Goal: Check status: Check status

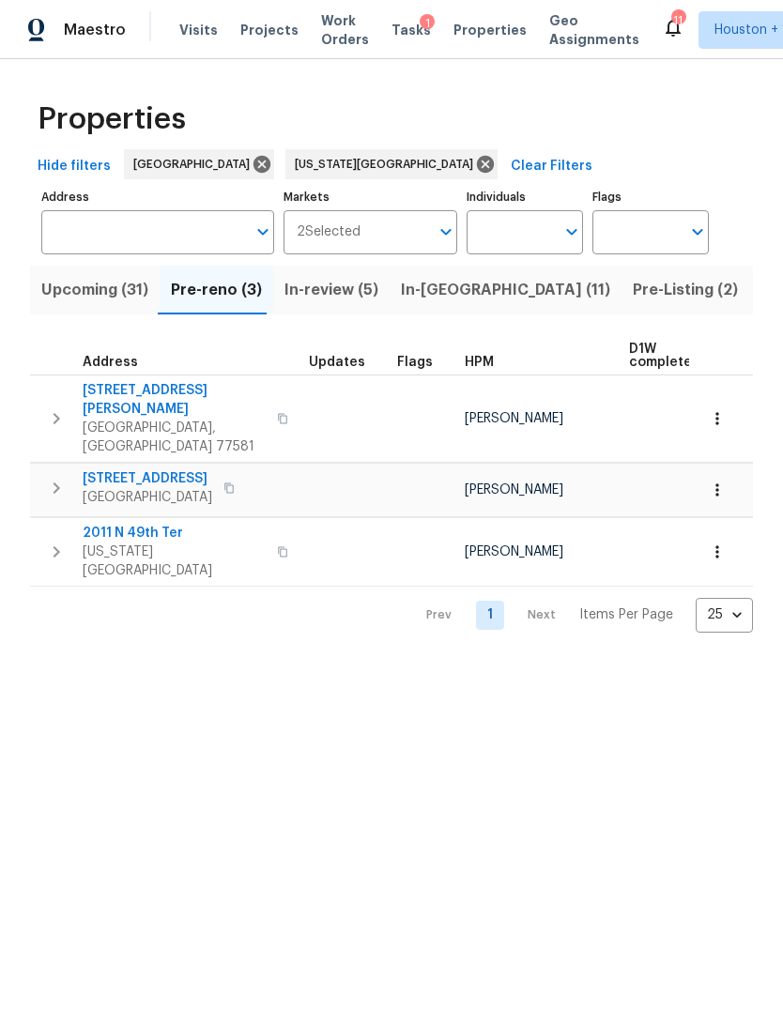
click at [119, 227] on input "Address" at bounding box center [143, 232] width 205 height 44
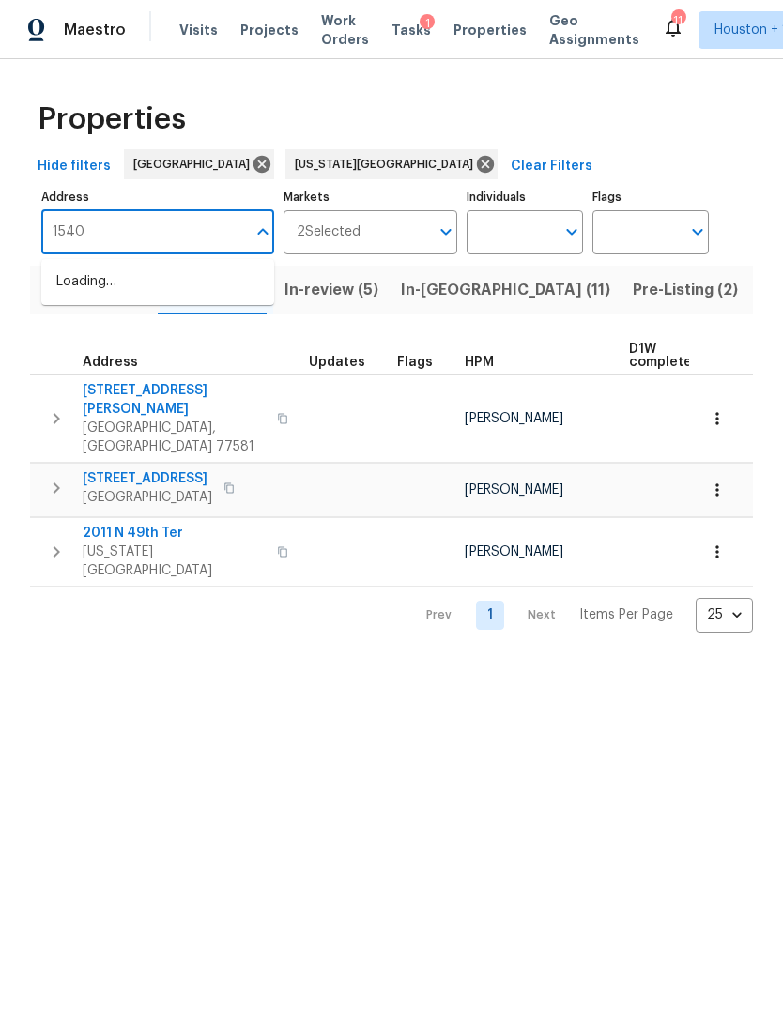
type input "15405"
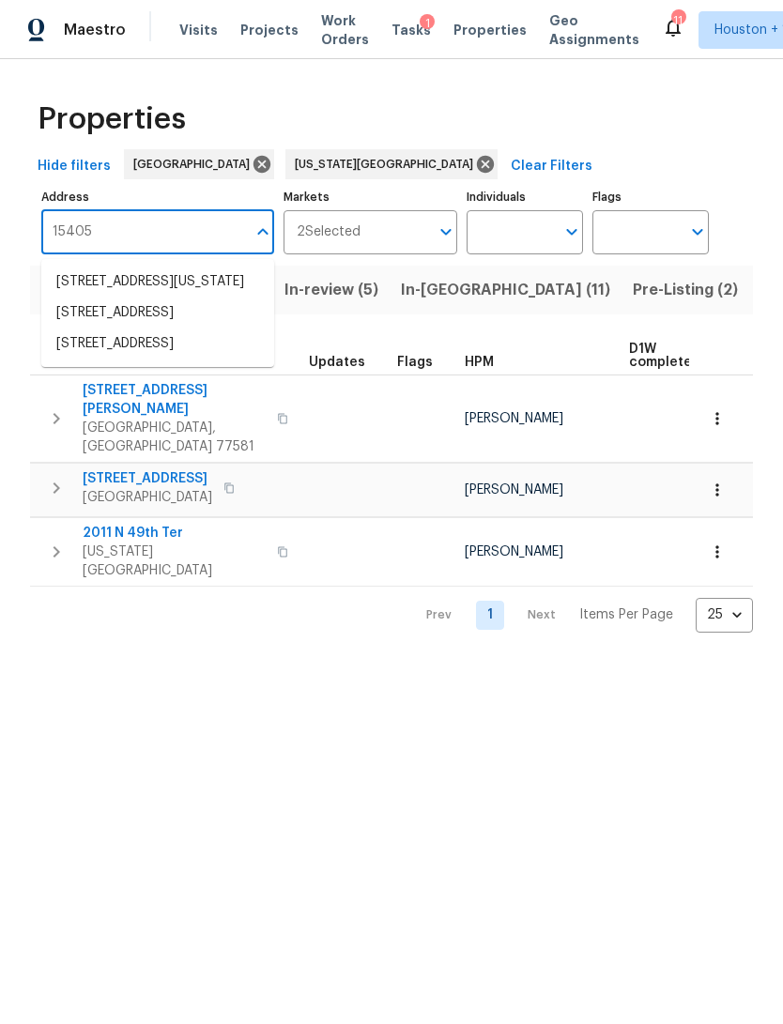
click at [185, 329] on li "[STREET_ADDRESS]" at bounding box center [157, 313] width 233 height 31
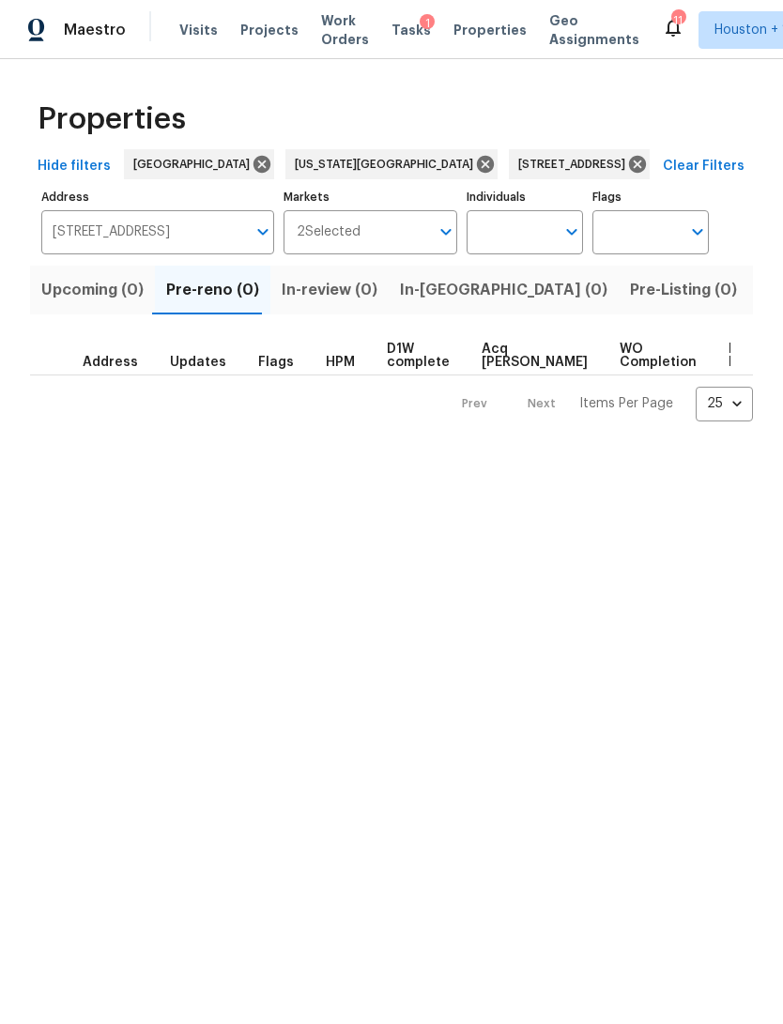
click at [759, 297] on span "Listed (1)" at bounding box center [793, 290] width 68 height 26
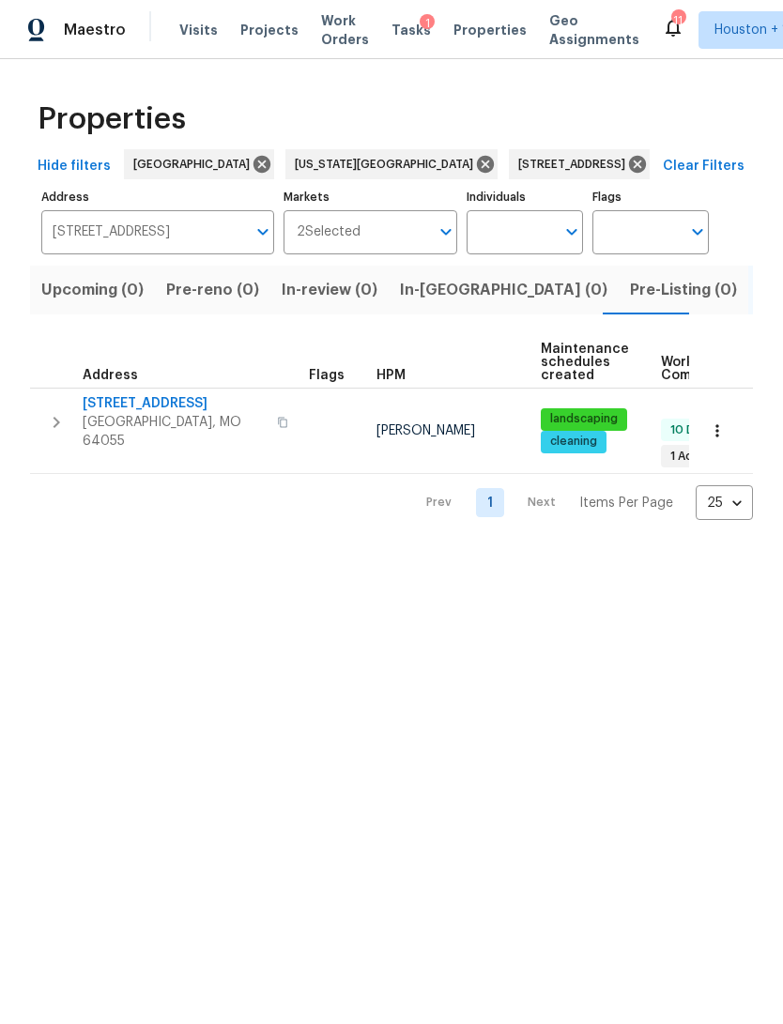
click at [141, 423] on span "[GEOGRAPHIC_DATA], MO 64055" at bounding box center [174, 432] width 183 height 38
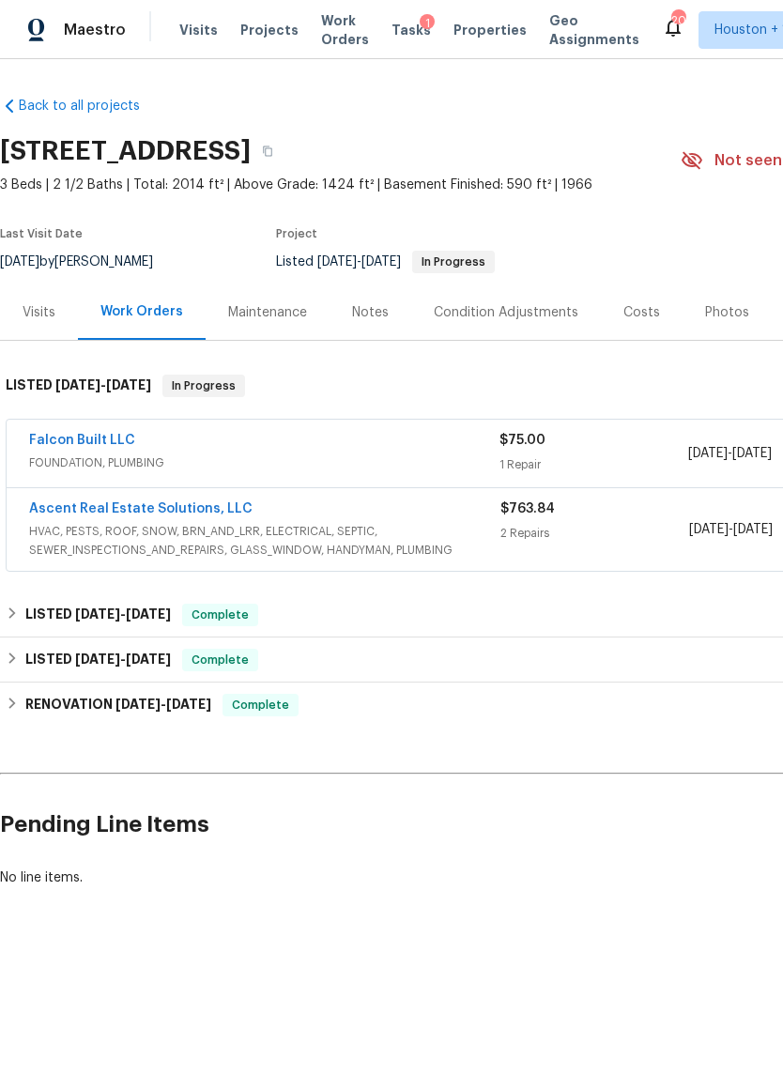
click at [118, 435] on link "Falcon Built LLC" at bounding box center [82, 440] width 106 height 13
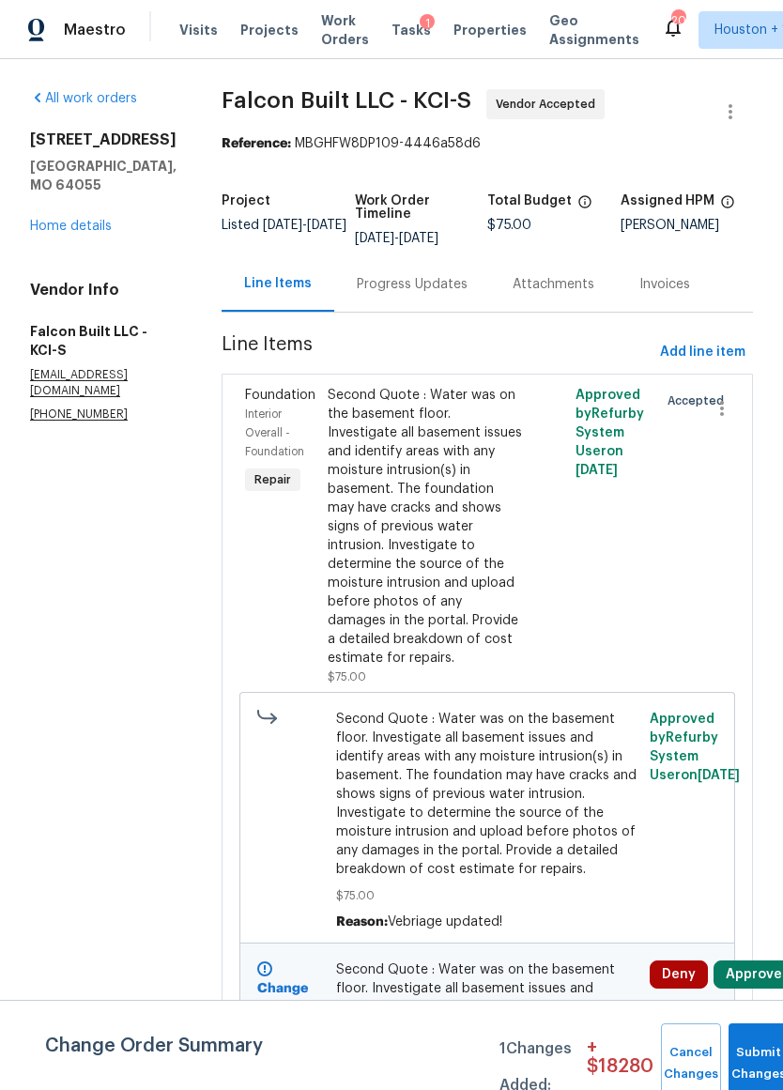
click at [446, 292] on div "Progress Updates" at bounding box center [412, 284] width 111 height 19
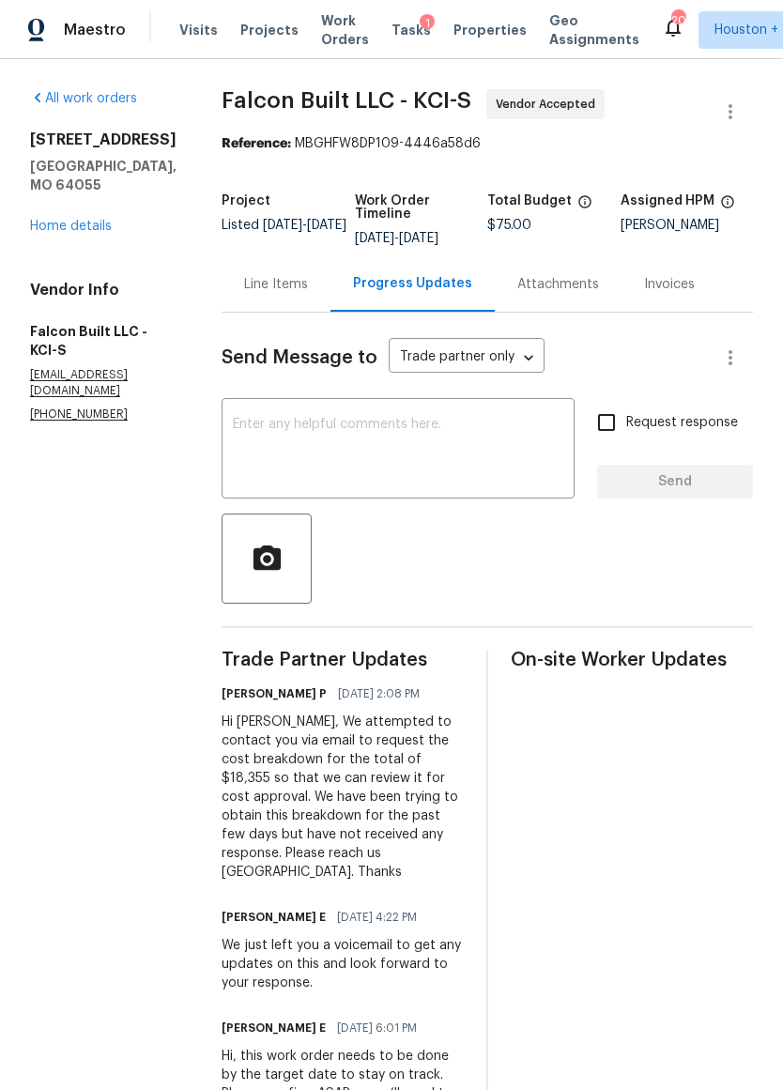
click at [391, 35] on span "Tasks" at bounding box center [410, 29] width 39 height 13
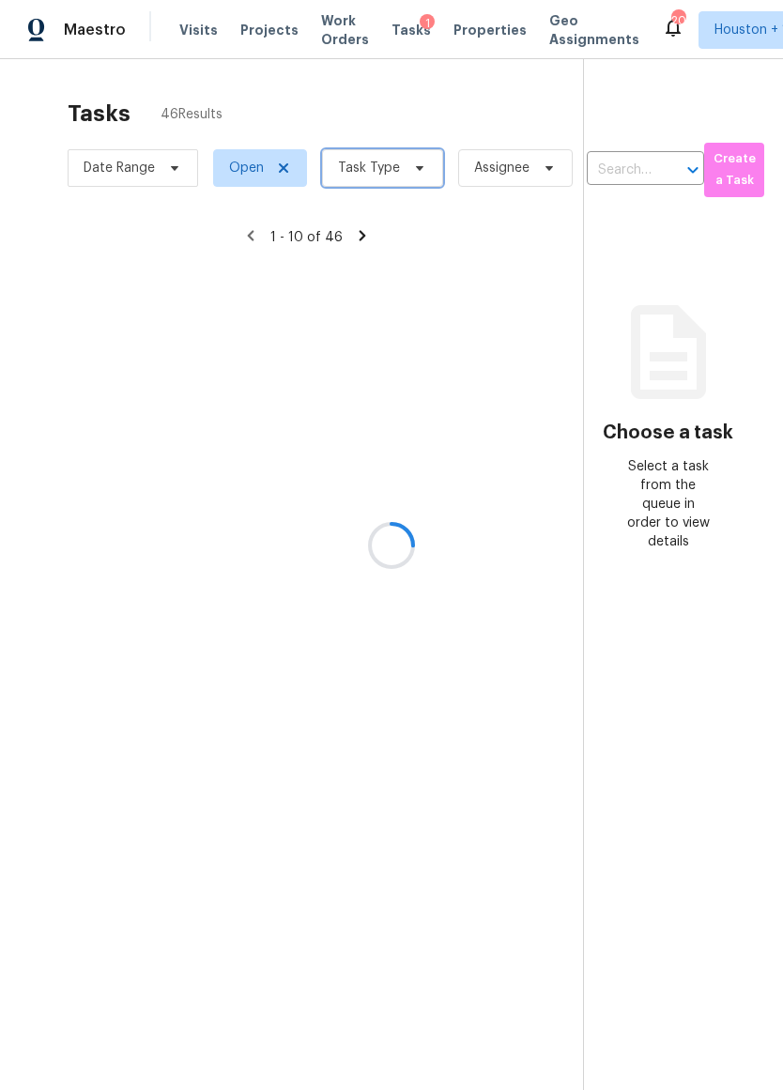
click at [414, 177] on span "Task Type" at bounding box center [382, 168] width 121 height 38
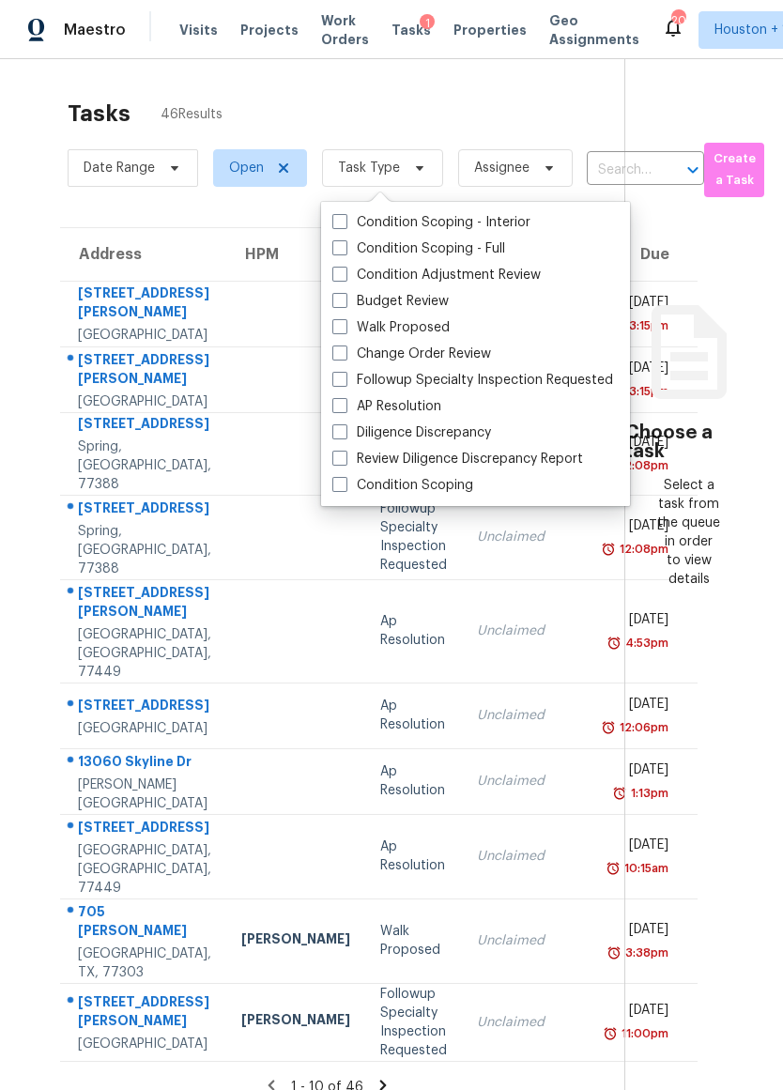
click at [478, 360] on label "Change Order Review" at bounding box center [411, 354] width 159 height 19
click at [345, 357] on input "Change Order Review" at bounding box center [338, 351] width 12 height 12
checkbox input "true"
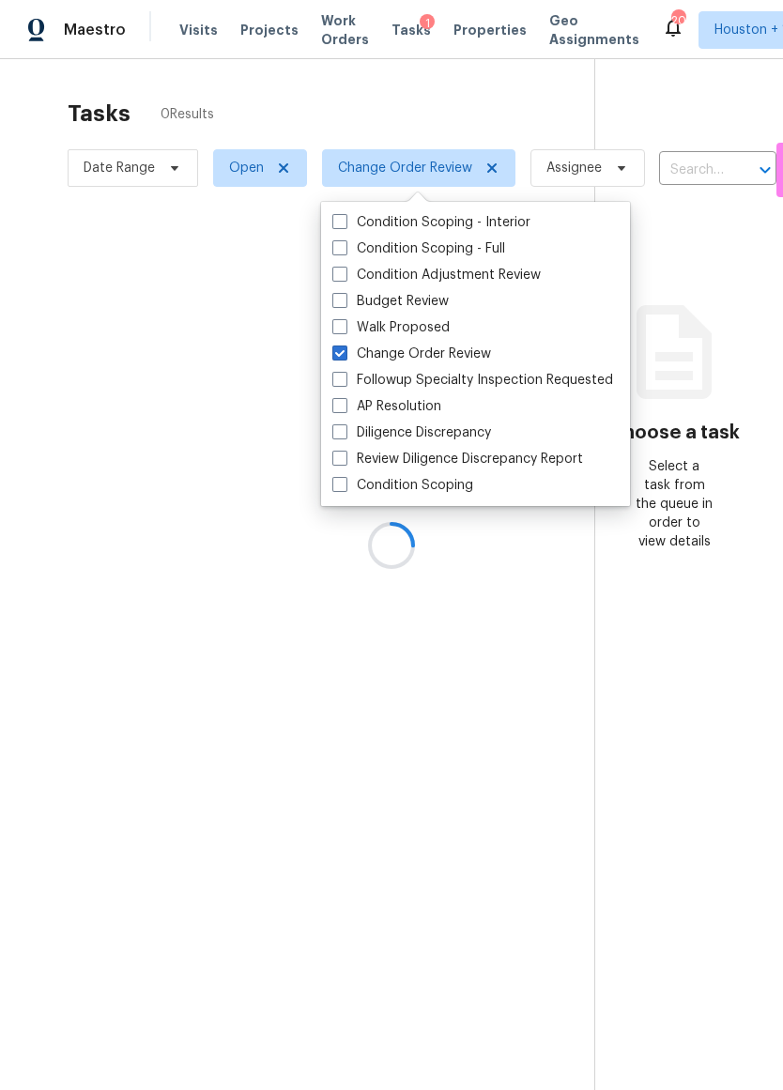
click at [535, 129] on div at bounding box center [391, 545] width 783 height 1090
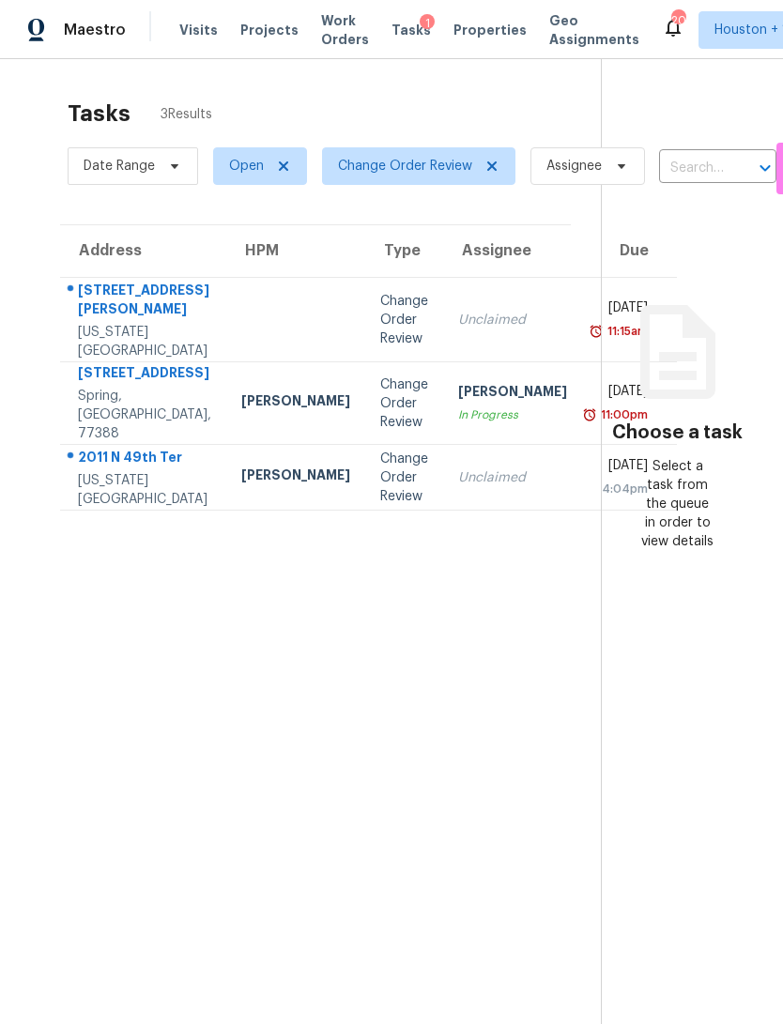
click at [115, 471] on div "2011 N 49th Ter" at bounding box center [144, 459] width 133 height 23
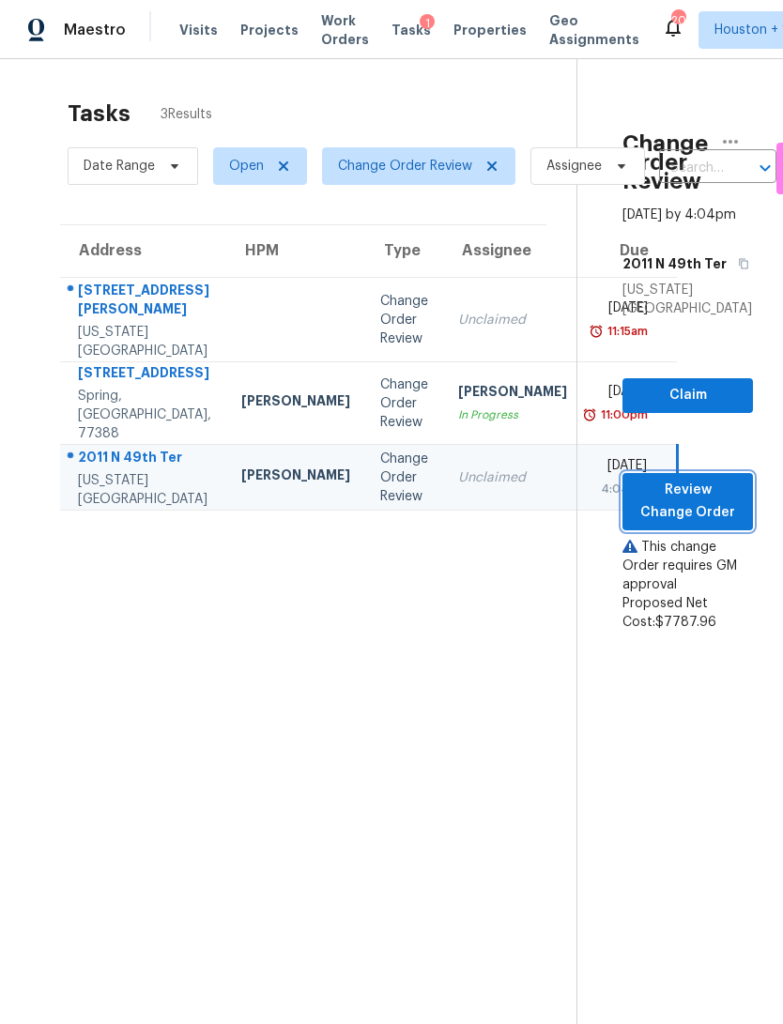
click at [712, 506] on span "Review Change Order" at bounding box center [687, 502] width 100 height 46
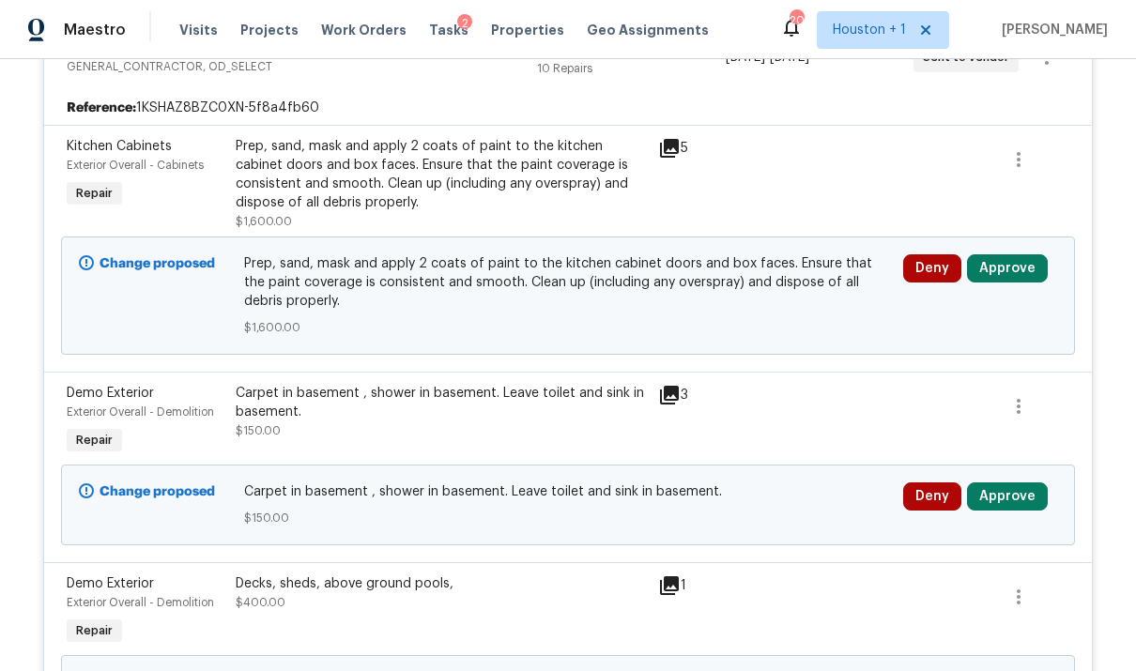
scroll to position [2434, 0]
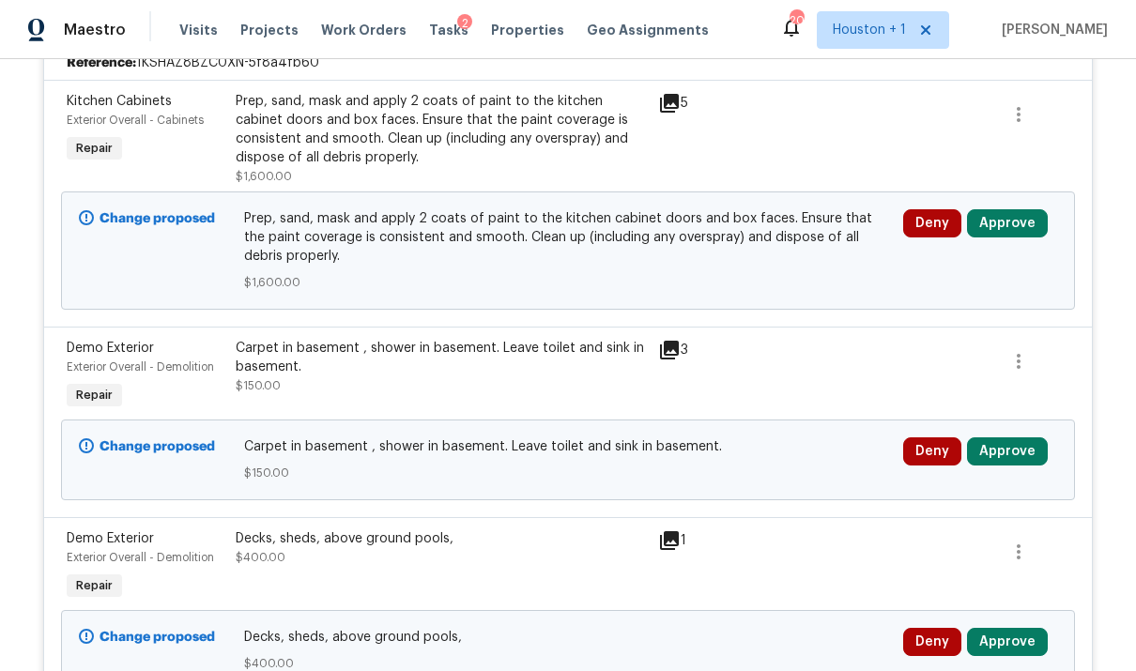
click at [782, 212] on button "Approve" at bounding box center [1007, 223] width 81 height 28
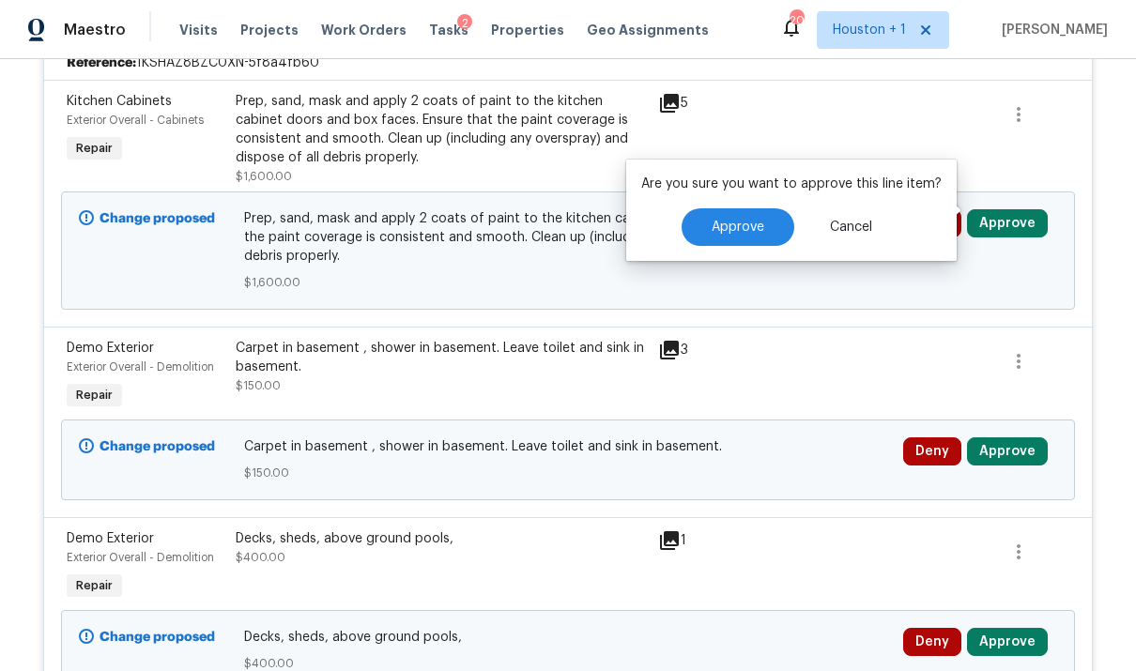
click at [745, 240] on button "Approve" at bounding box center [738, 227] width 113 height 38
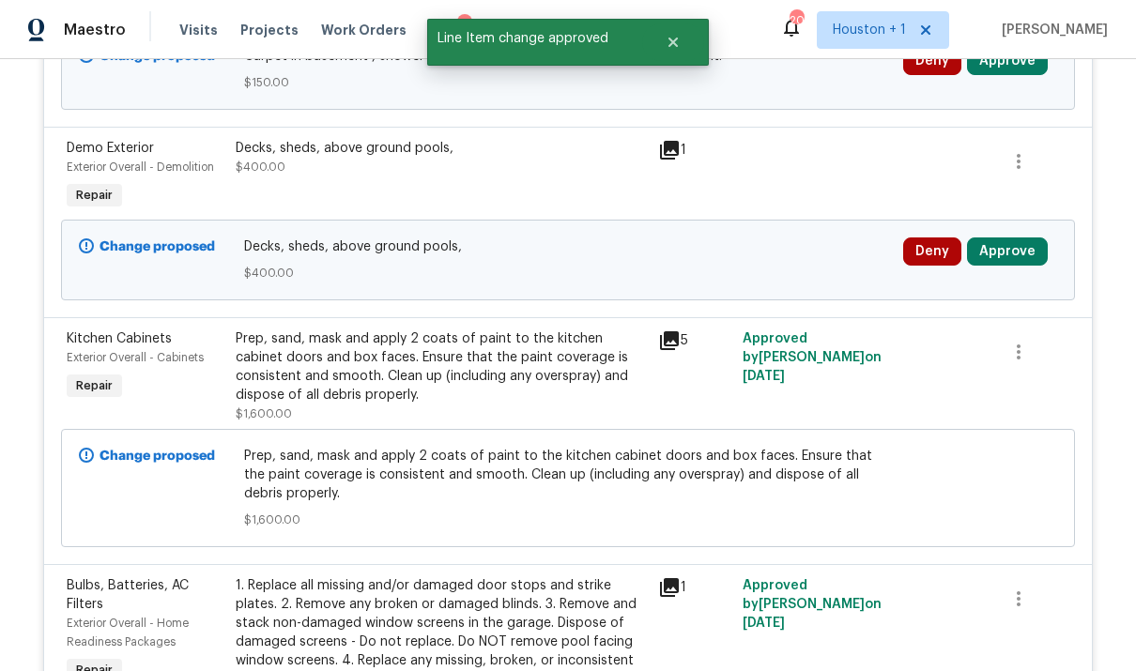
scroll to position [2677, 0]
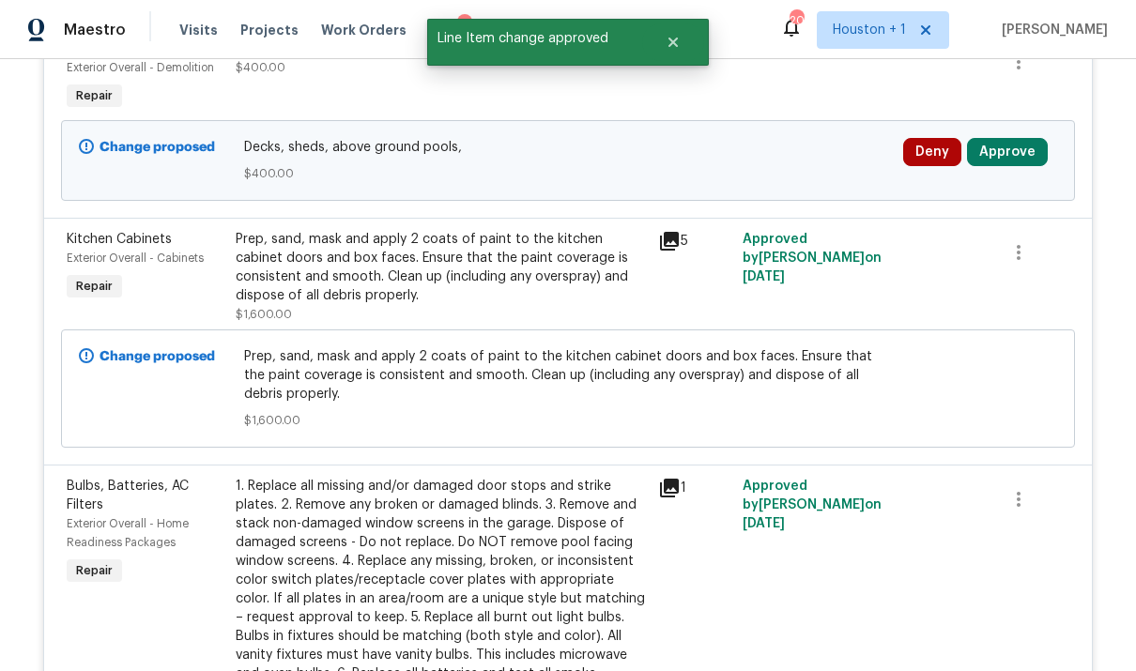
click at [259, 248] on div "Prep, sand, mask and apply 2 coats of paint to the kitchen cabinet doors and bo…" at bounding box center [441, 267] width 411 height 75
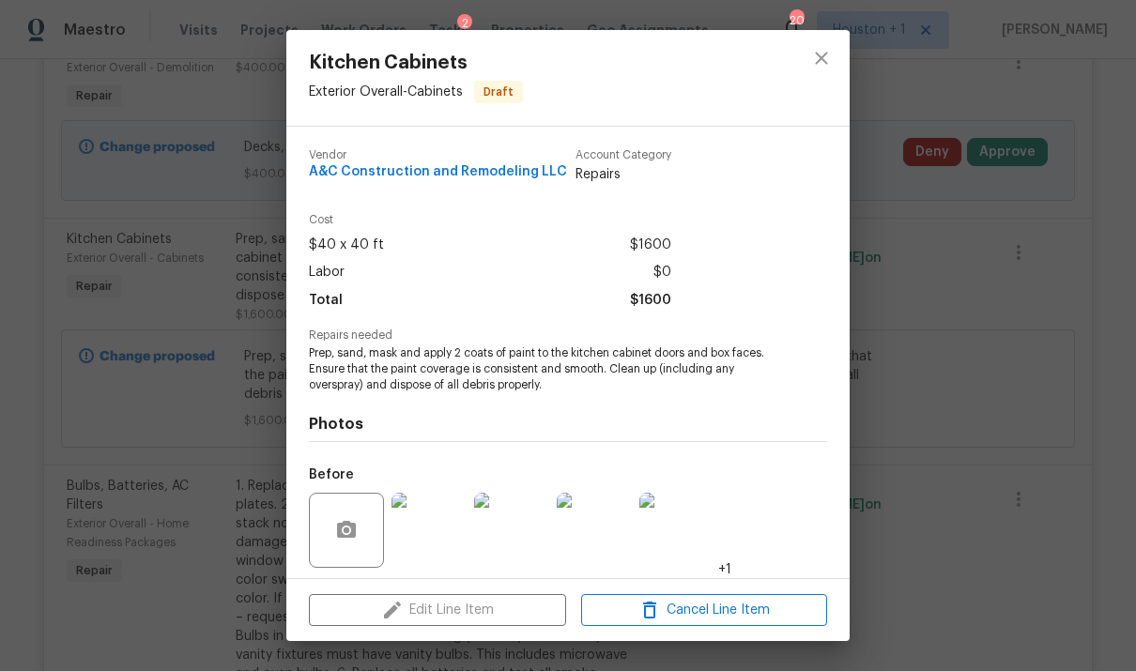
click at [427, 528] on img at bounding box center [428, 530] width 75 height 75
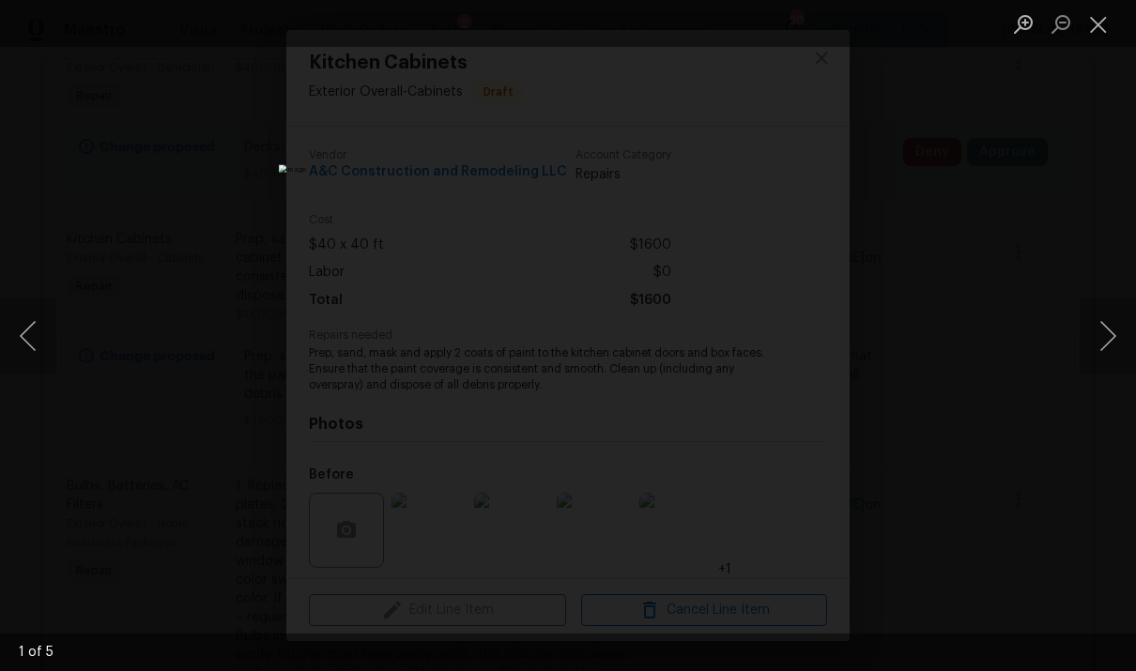
click at [782, 356] on img "Lightbox" at bounding box center [568, 335] width 578 height 342
click at [782, 344] on button "Next image" at bounding box center [1108, 336] width 56 height 75
click at [782, 338] on button "Next image" at bounding box center [1108, 336] width 56 height 75
click at [782, 342] on button "Next image" at bounding box center [1108, 336] width 56 height 75
click at [782, 38] on button "Close lightbox" at bounding box center [1099, 24] width 38 height 33
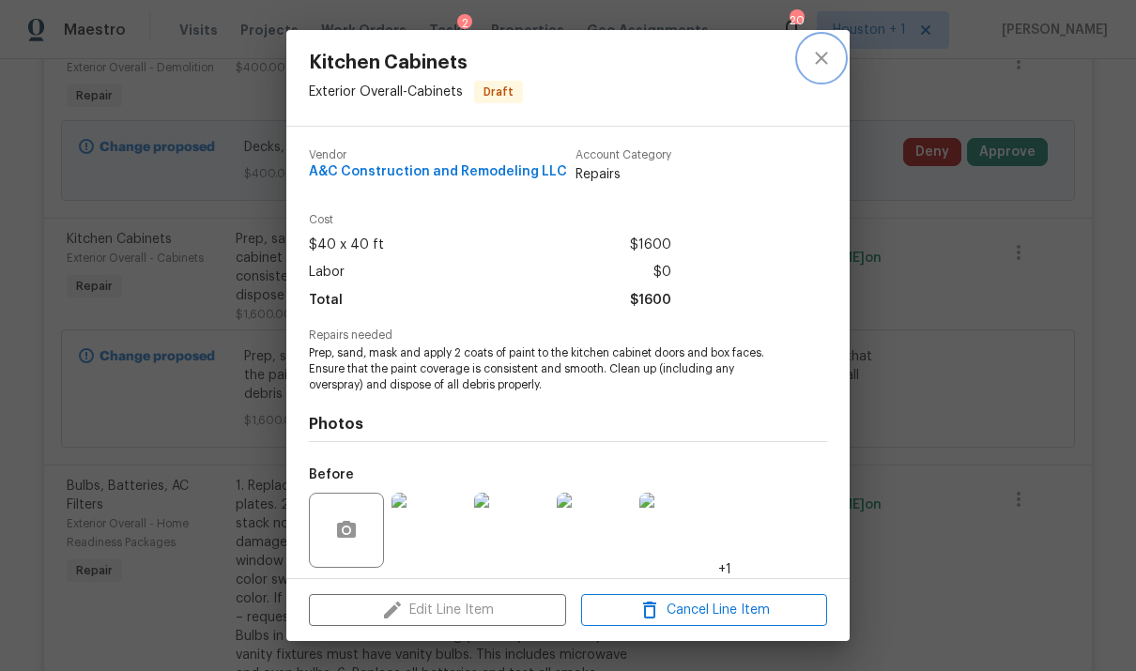
click at [782, 52] on icon "close" at bounding box center [821, 58] width 23 height 23
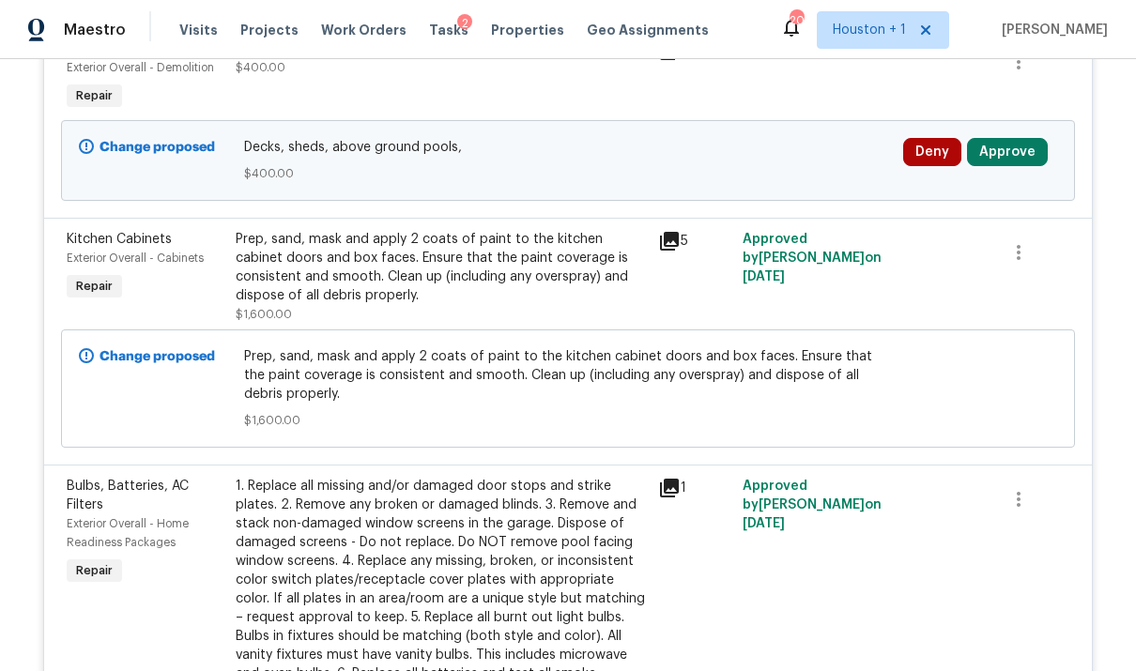
click at [782, 152] on button "Approve" at bounding box center [1007, 152] width 81 height 28
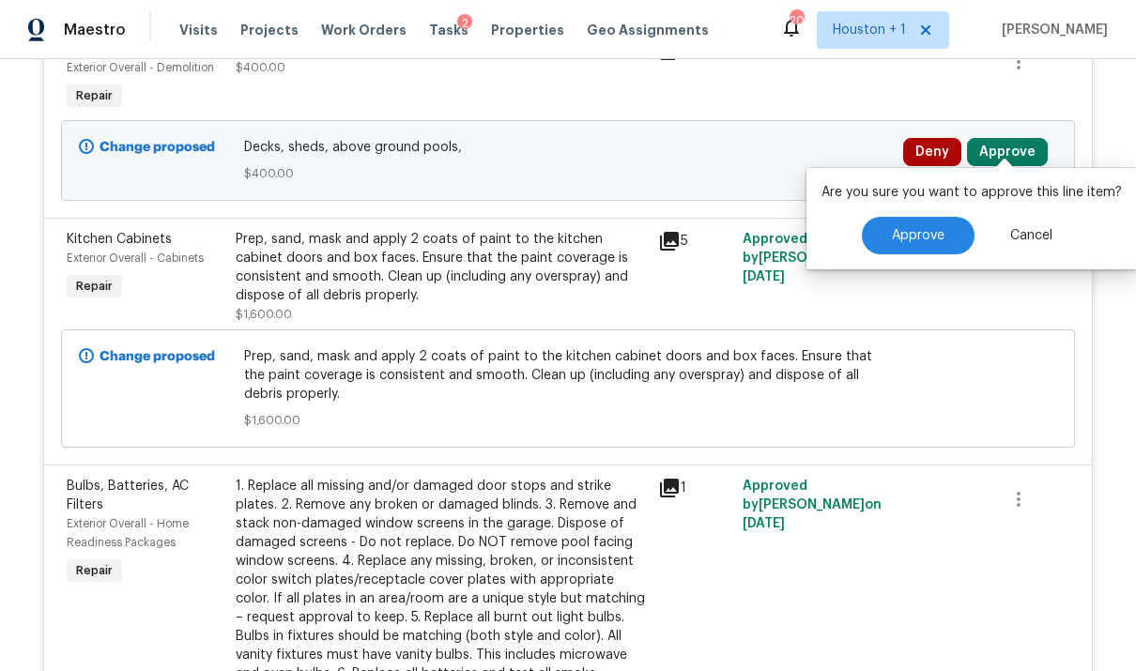
click at [261, 144] on span "Decks, sheds, above ground pools," at bounding box center [568, 147] width 649 height 19
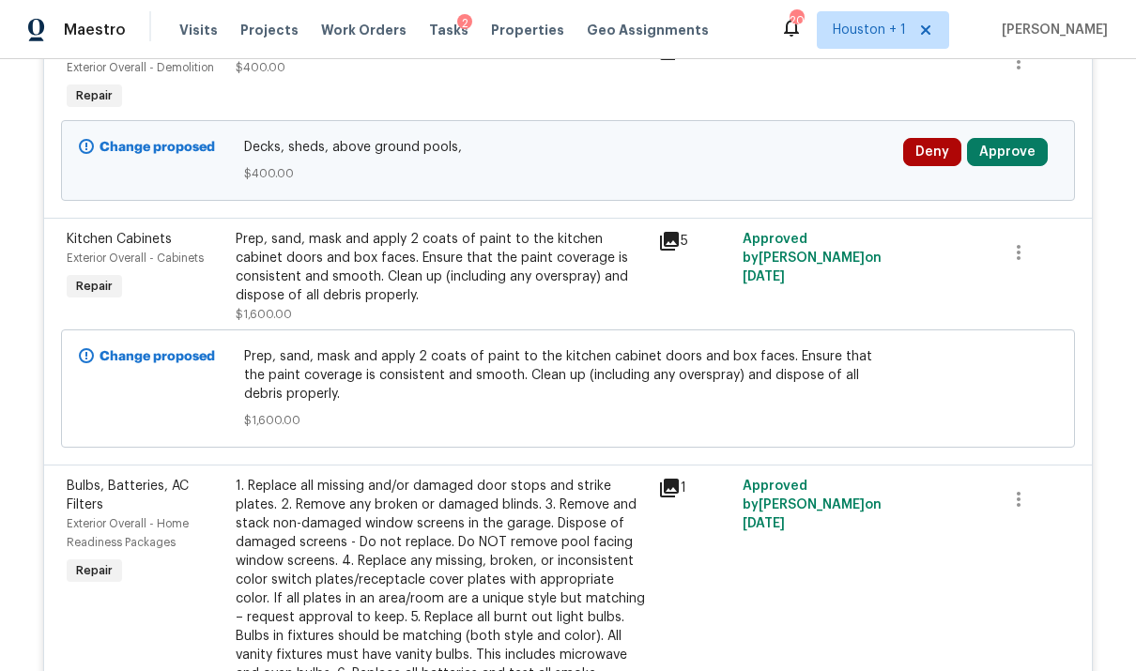
click at [265, 144] on span "Decks, sheds, above ground pools," at bounding box center [568, 147] width 649 height 19
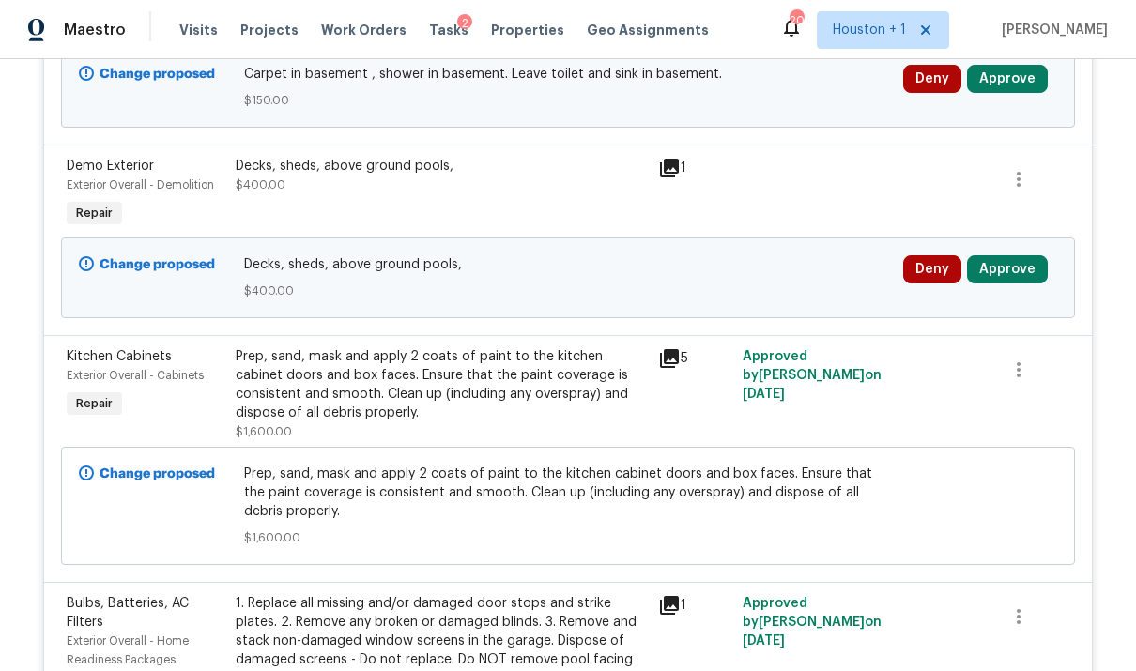
scroll to position [2532, 0]
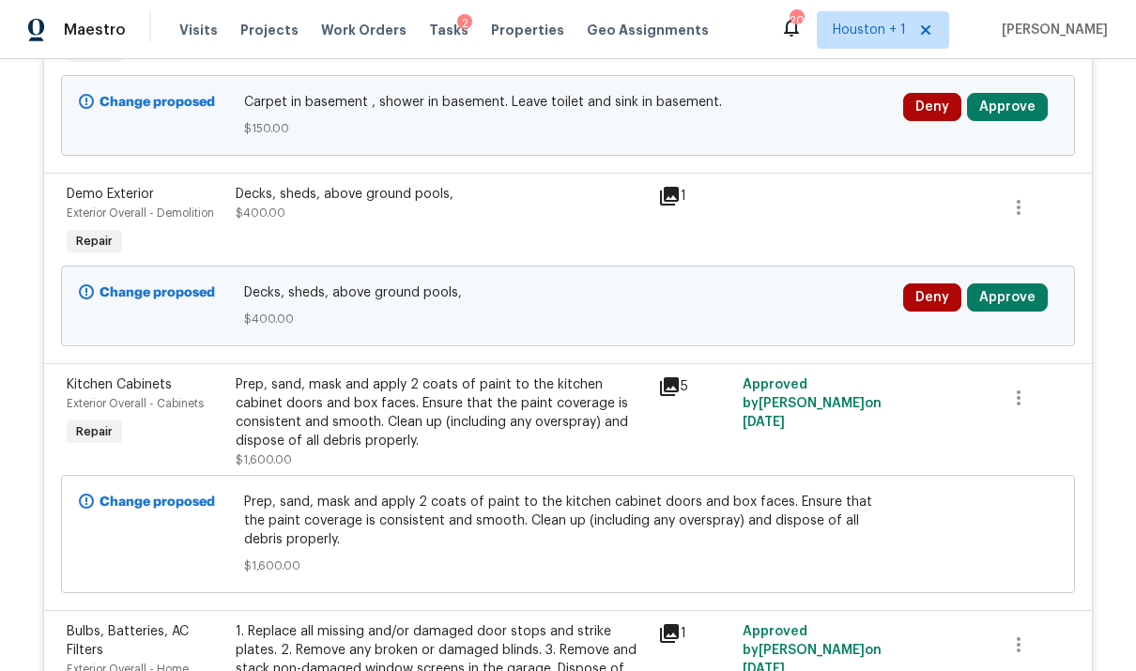
click at [279, 187] on div "Decks, sheds, above ground pools," at bounding box center [441, 194] width 411 height 19
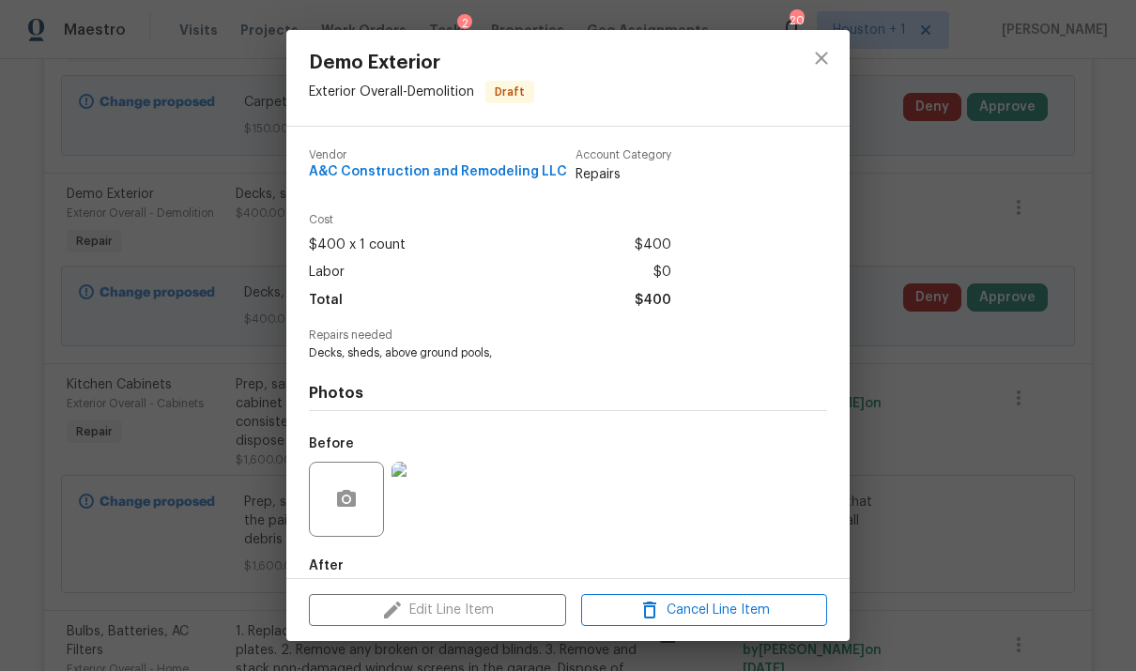
click at [426, 498] on img at bounding box center [428, 499] width 75 height 75
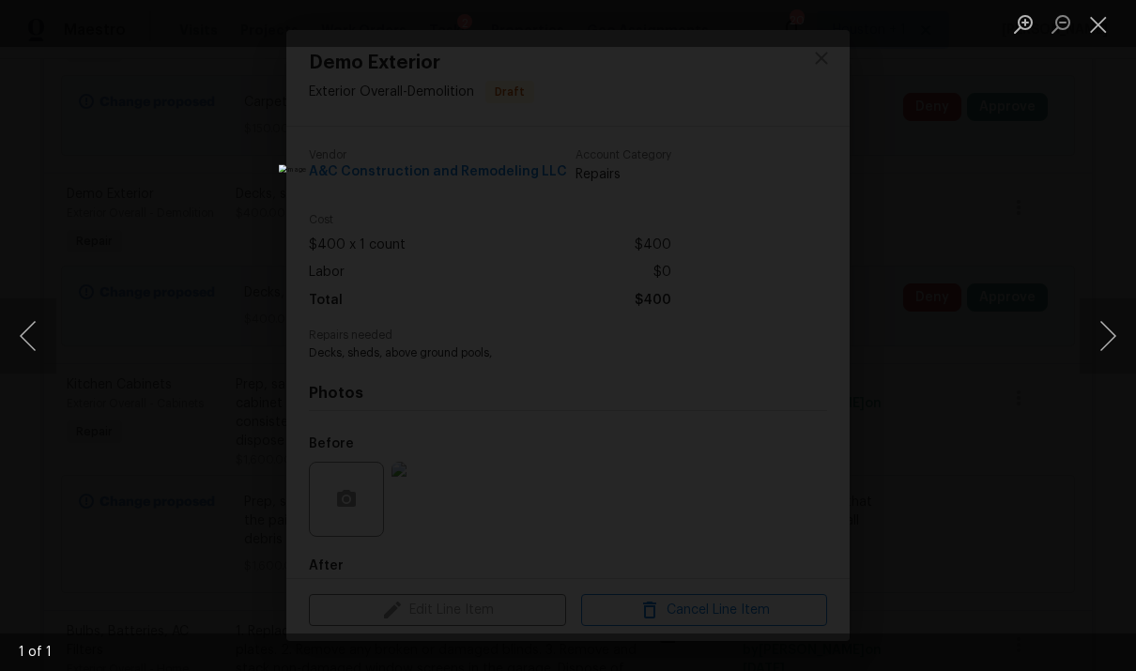
click at [782, 330] on button "Next image" at bounding box center [1108, 336] width 56 height 75
click at [782, 328] on button "Next image" at bounding box center [1108, 336] width 56 height 75
click at [782, 31] on button "Close lightbox" at bounding box center [1099, 24] width 38 height 33
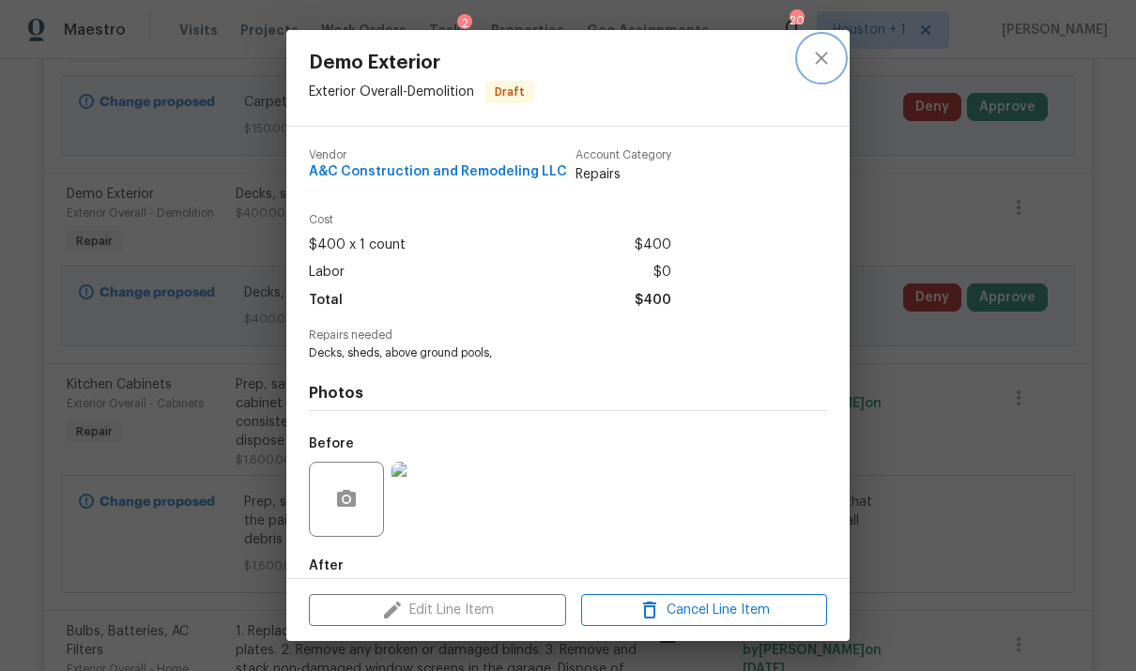
click at [782, 55] on icon "close" at bounding box center [821, 58] width 23 height 23
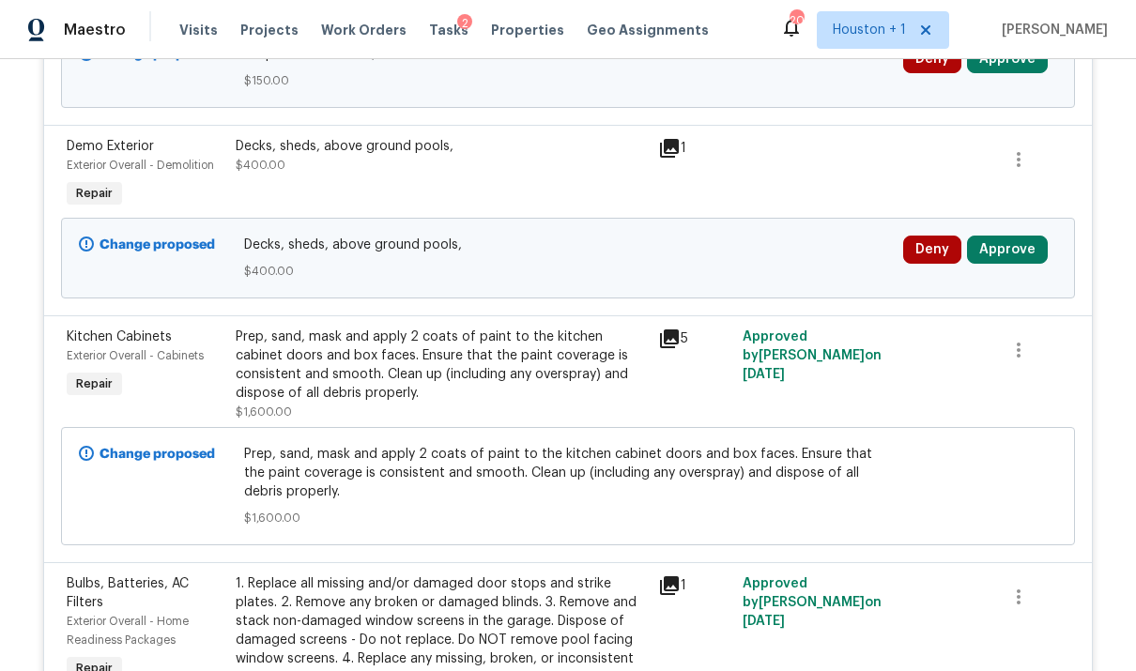
scroll to position [2577, 0]
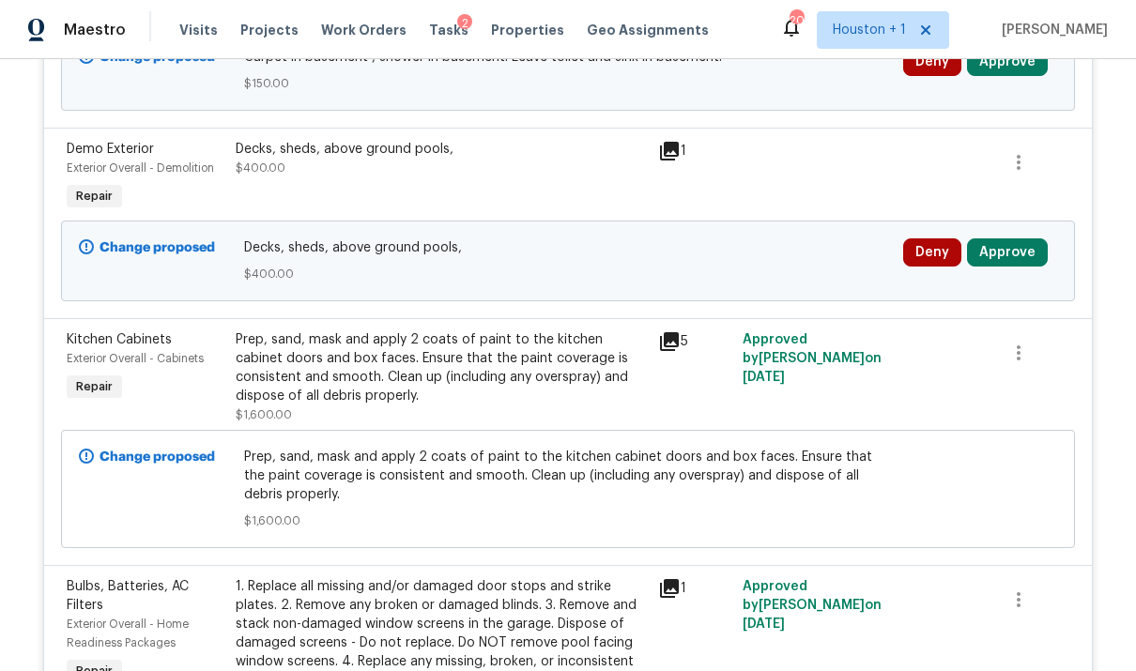
click at [782, 384] on div at bounding box center [948, 377] width 84 height 105
click at [291, 140] on div "Decks, sheds, above ground pools," at bounding box center [441, 149] width 411 height 19
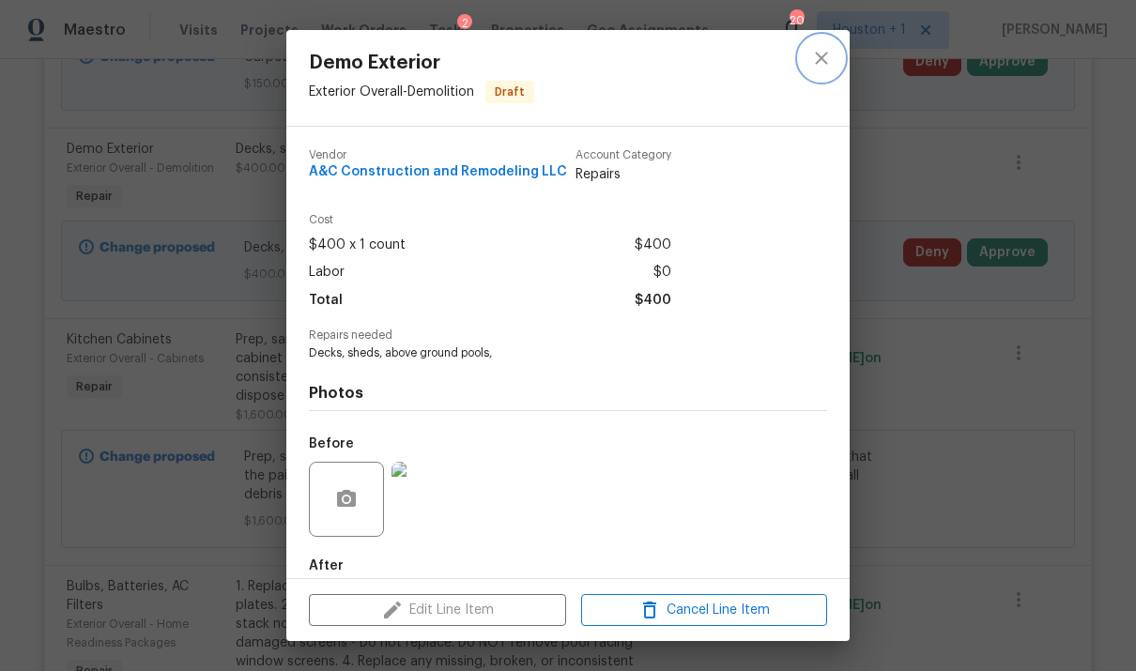
click at [782, 60] on icon "close" at bounding box center [821, 58] width 23 height 23
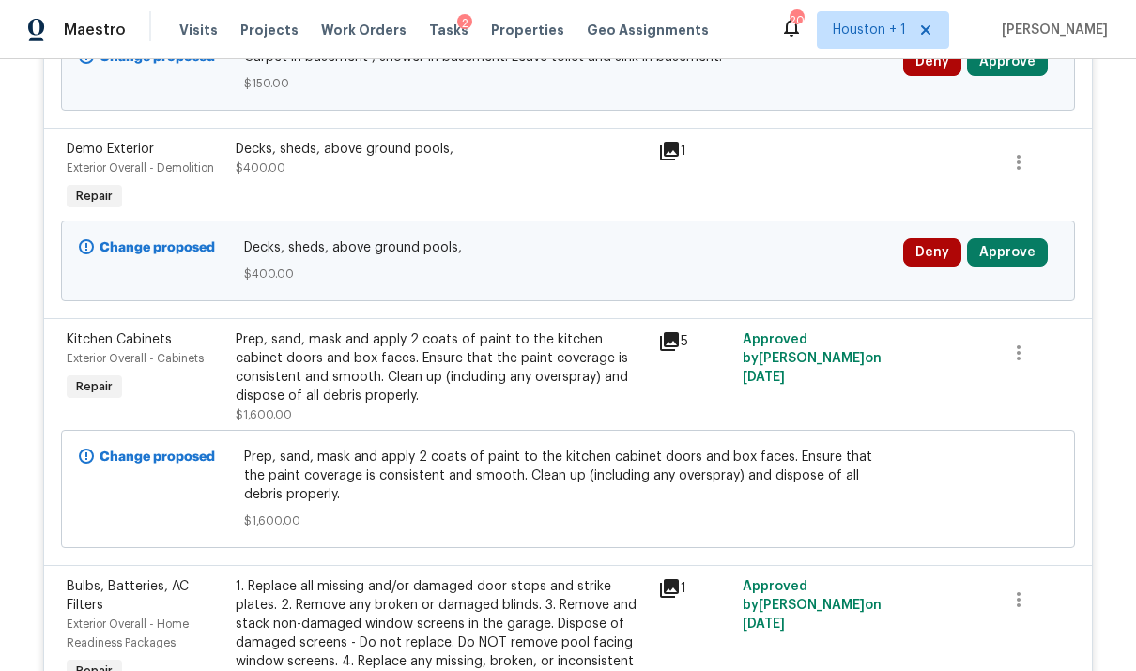
click at [782, 248] on button "Approve" at bounding box center [1007, 252] width 81 height 28
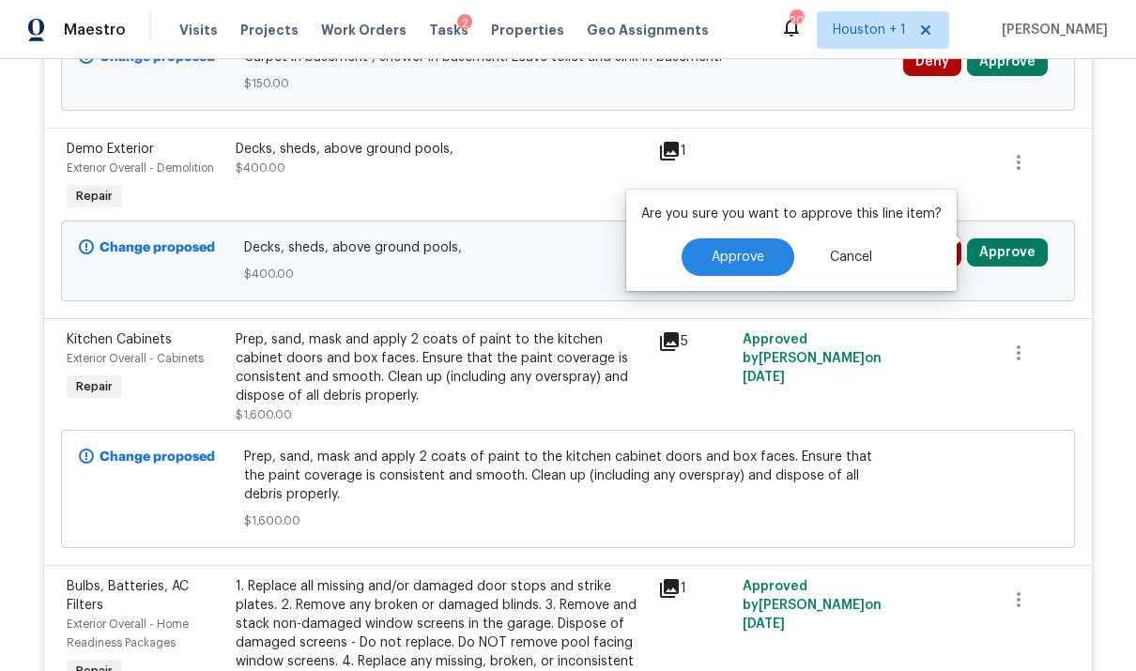
click at [739, 260] on span "Approve" at bounding box center [738, 258] width 53 height 14
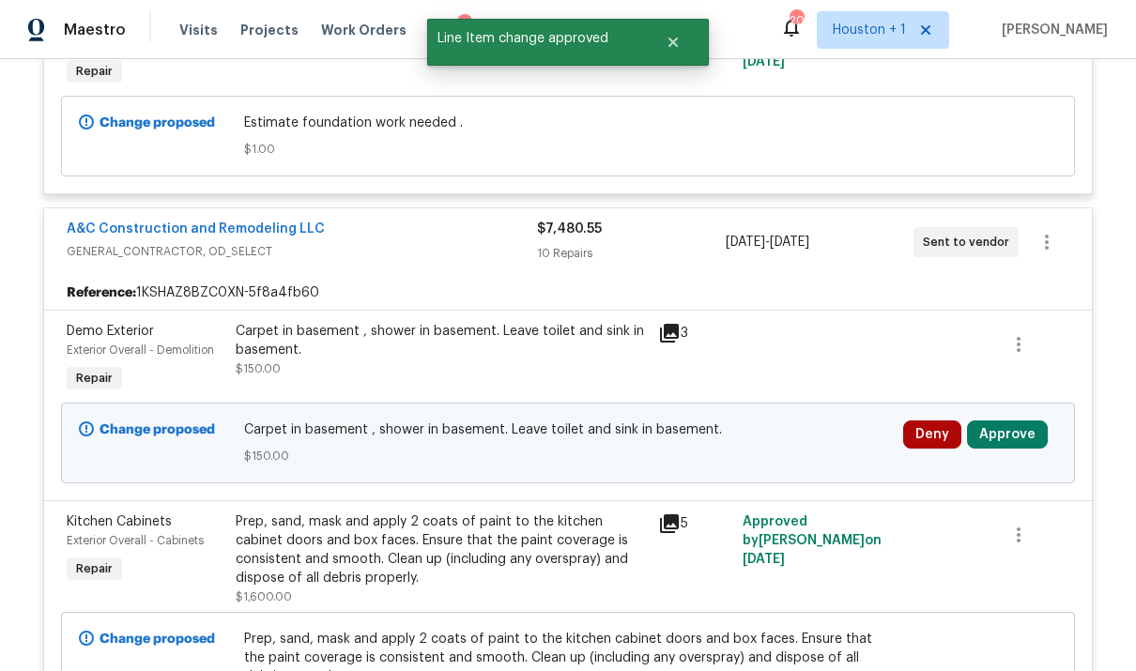
scroll to position [2350, 0]
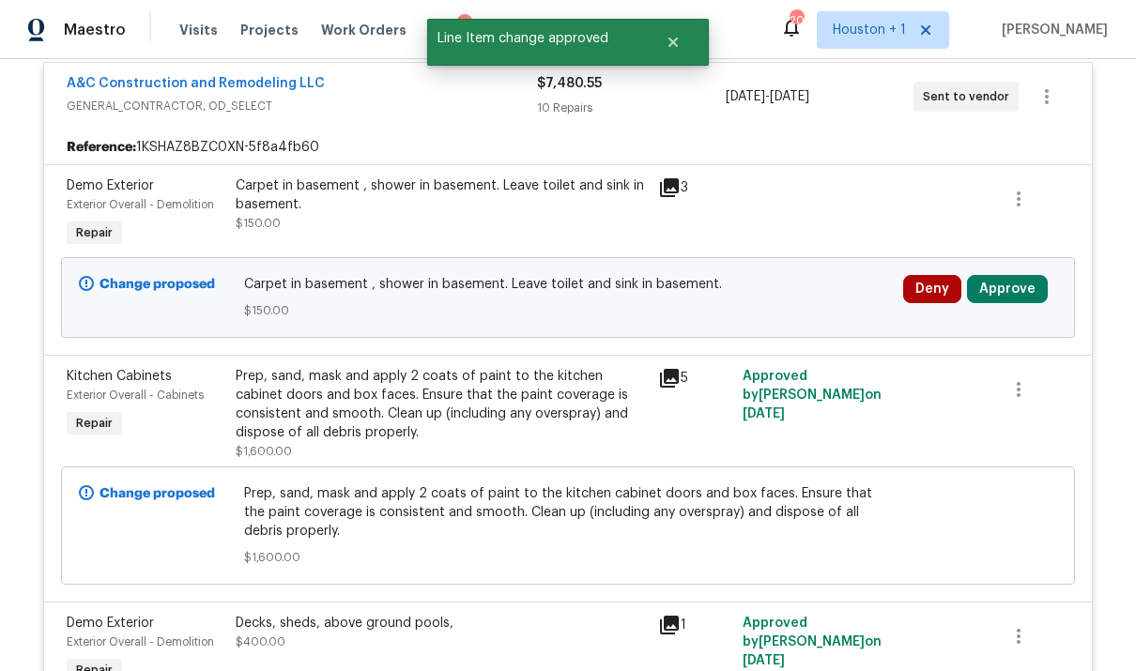
click at [782, 284] on button "Approve" at bounding box center [1007, 289] width 81 height 28
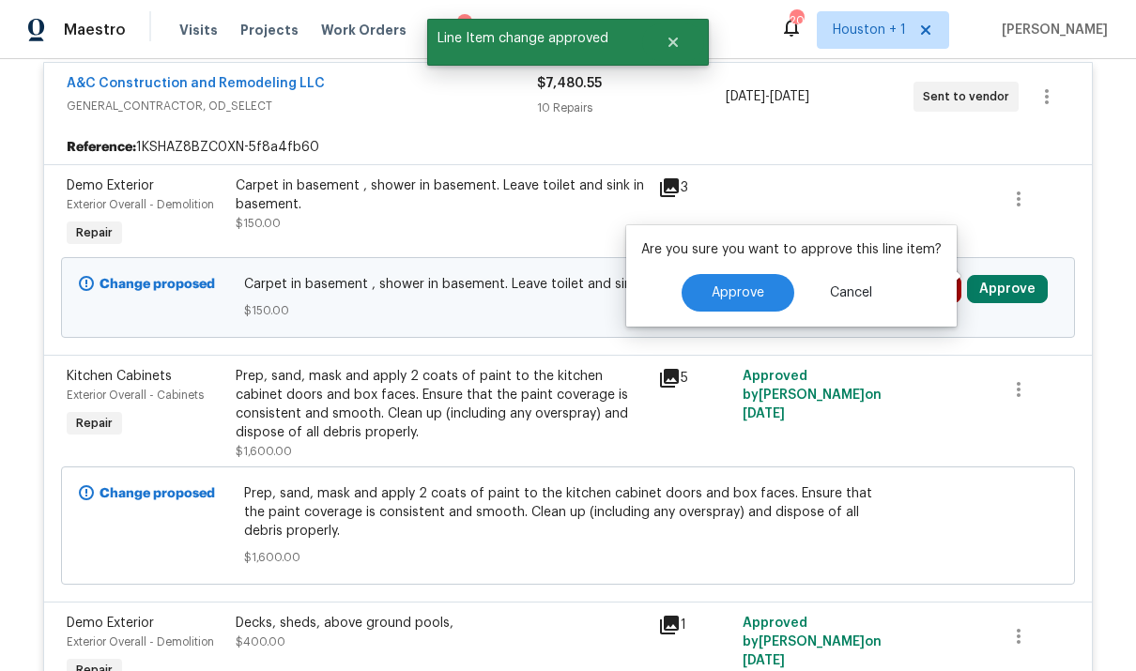
click at [760, 296] on button "Approve" at bounding box center [738, 293] width 113 height 38
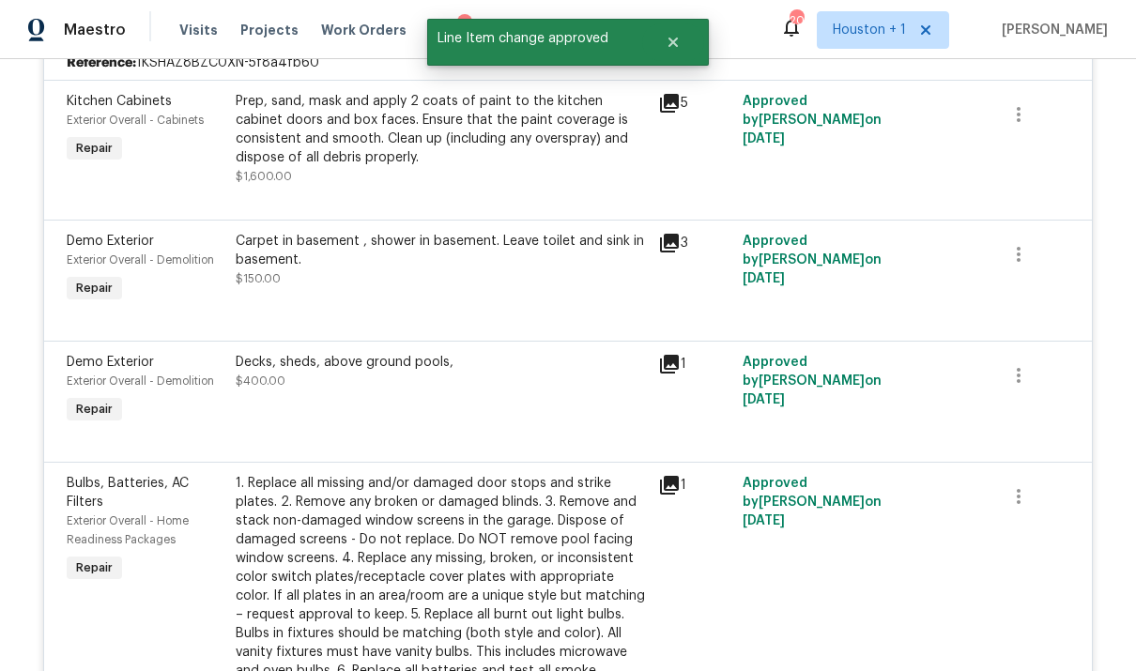
scroll to position [2447, 0]
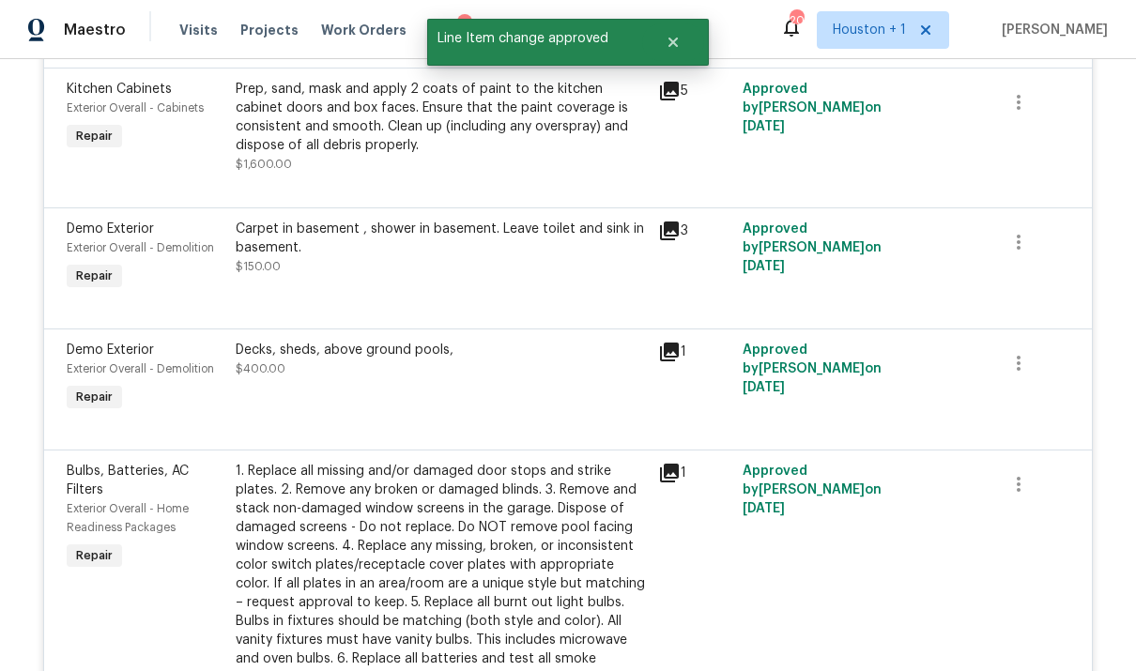
click at [300, 347] on div "Decks, sheds, above ground pools, $400.00" at bounding box center [441, 360] width 411 height 38
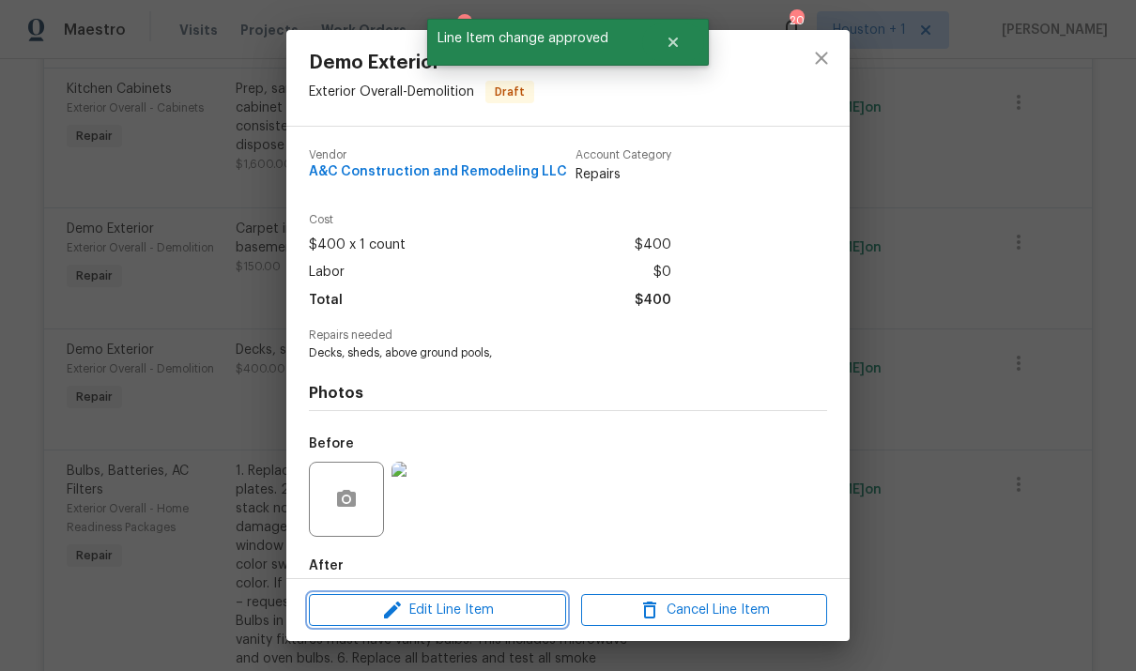
click at [510, 606] on span "Edit Line Item" at bounding box center [437, 610] width 246 height 23
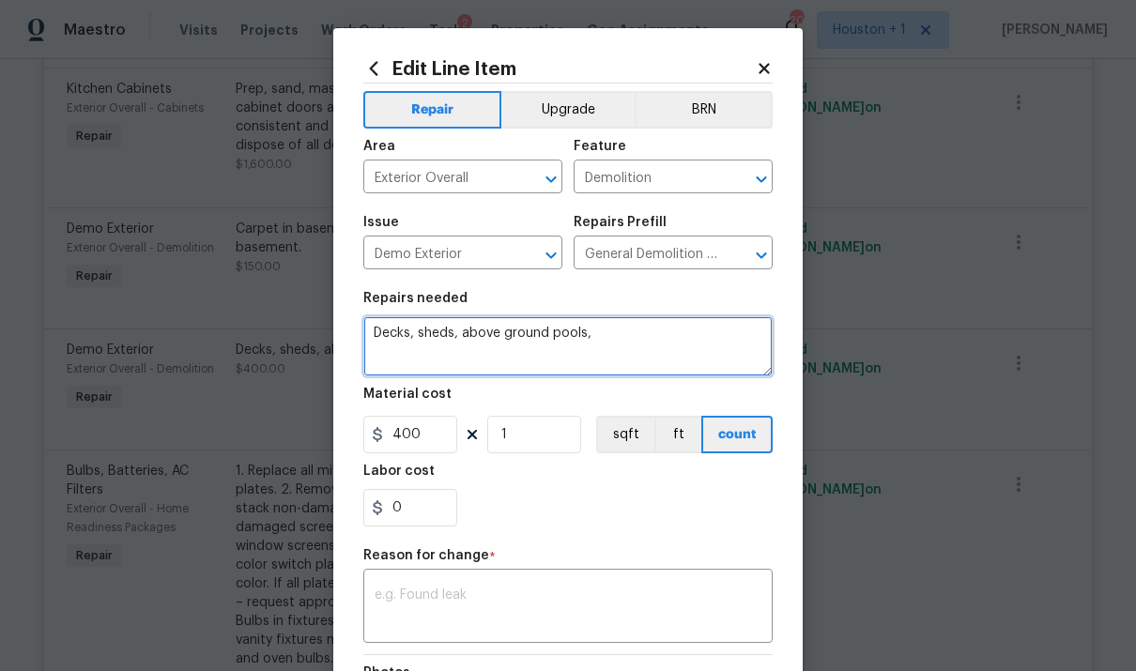
click at [640, 330] on textarea "Decks, sheds, above ground pools," at bounding box center [567, 346] width 409 height 60
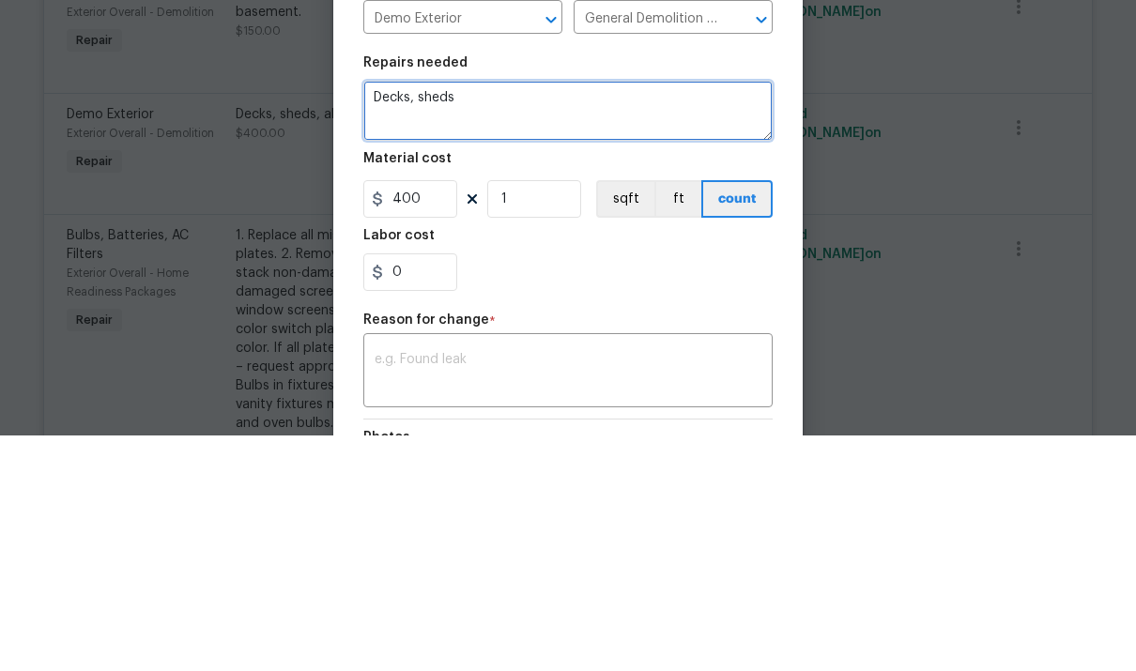
type textarea "Decks,"
click at [744, 316] on textarea "Demo fencing in backyard that limits access to yard" at bounding box center [567, 346] width 409 height 60
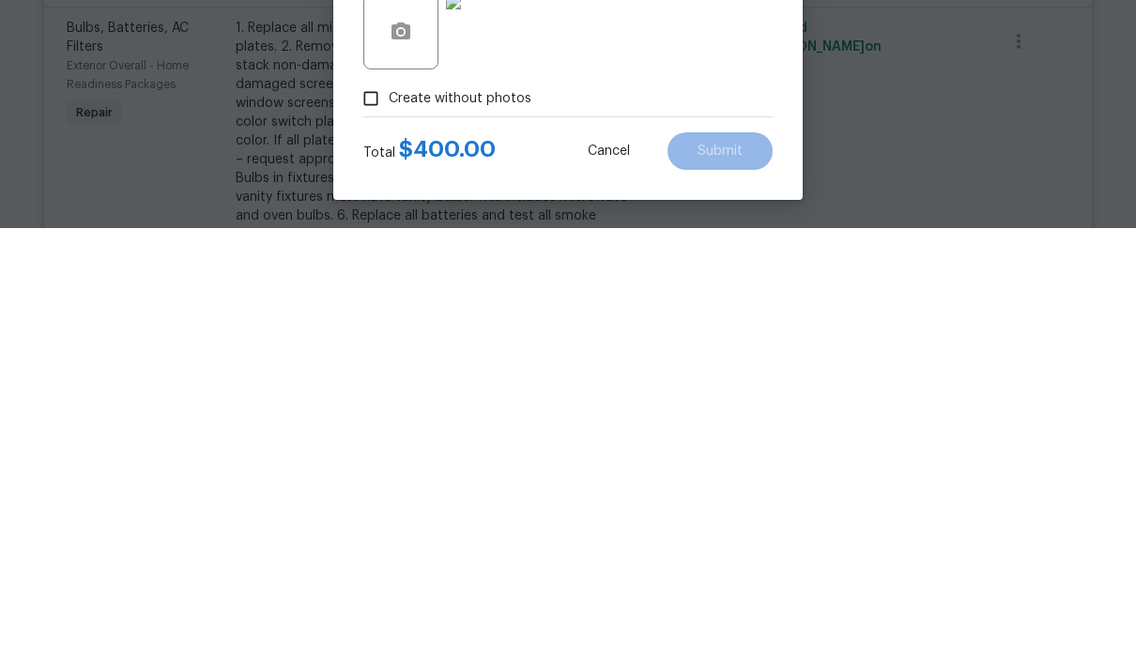
scroll to position [70, 0]
type textarea "Demo fencing in backyard that limits access to yard"
click at [359, 524] on input "Create without photos" at bounding box center [371, 542] width 36 height 36
checkbox input "false"
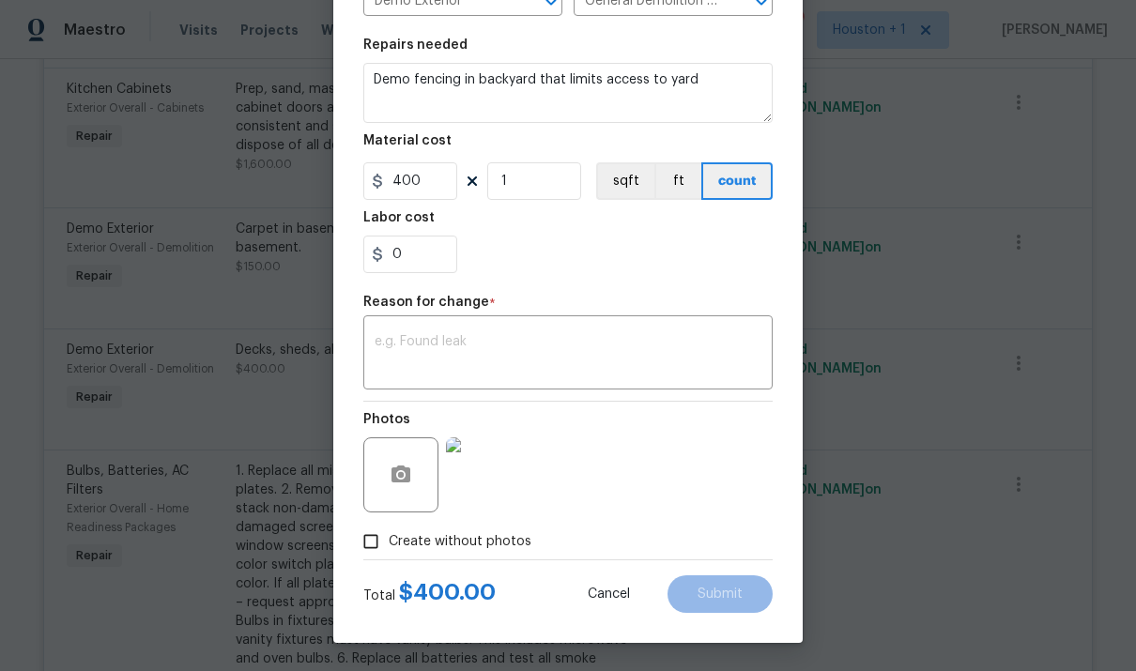
click at [660, 349] on textarea at bounding box center [568, 354] width 387 height 39
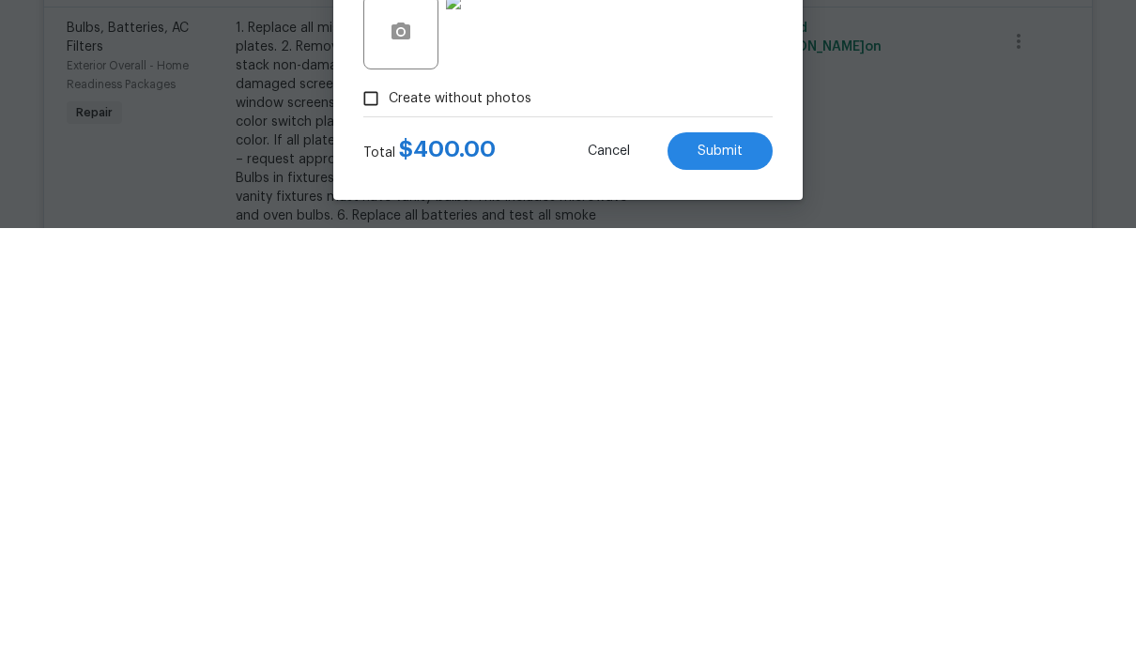
type textarea "Add description"
click at [740, 575] on button "Submit" at bounding box center [719, 594] width 105 height 38
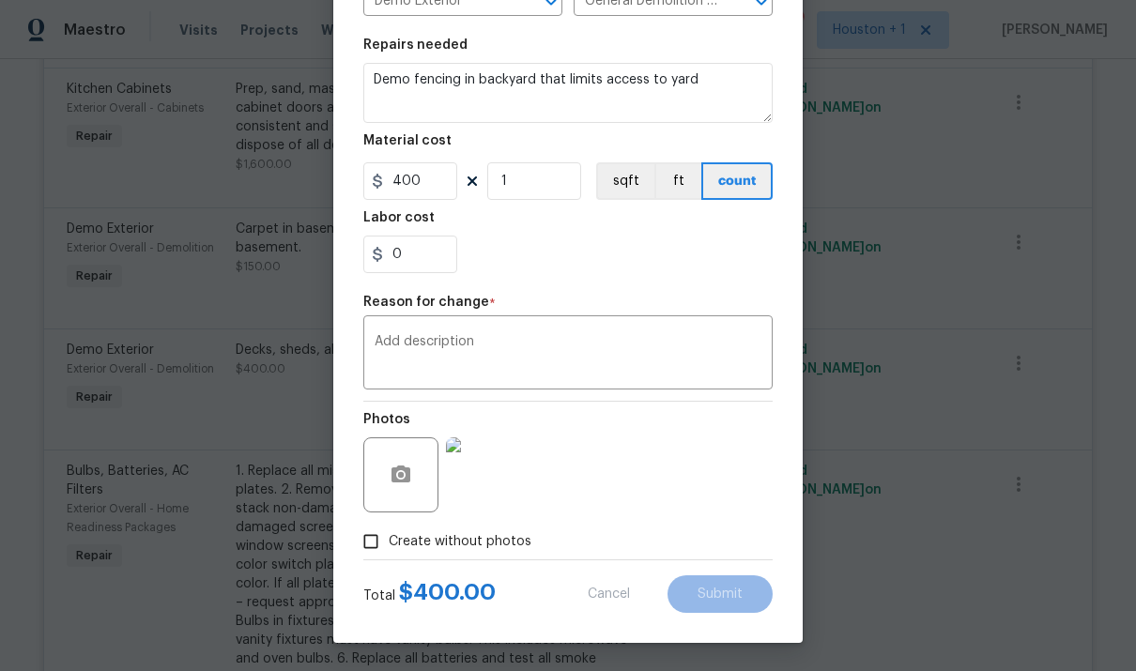
type textarea "Decks, sheds, above ground pools,"
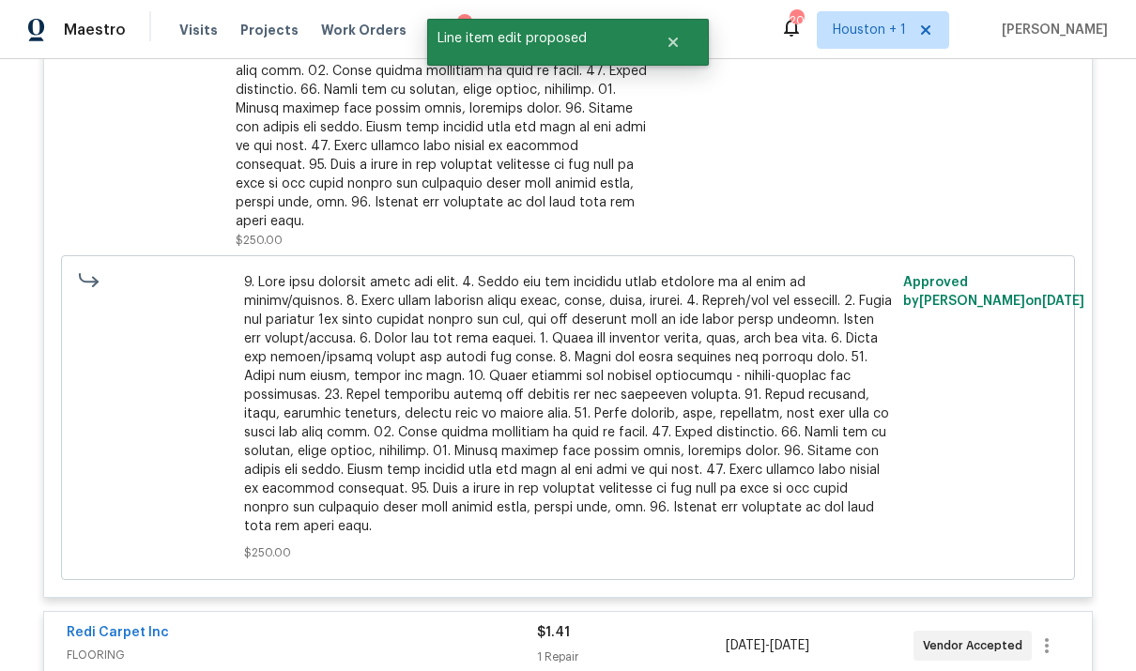
scroll to position [683, 0]
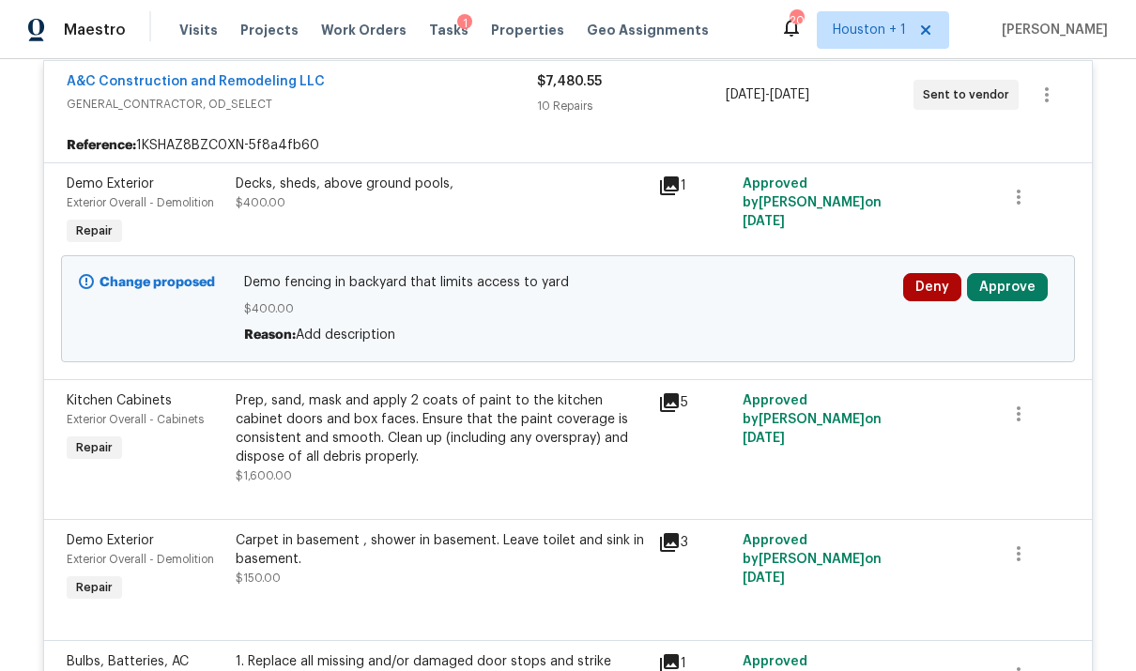
scroll to position [1751, 0]
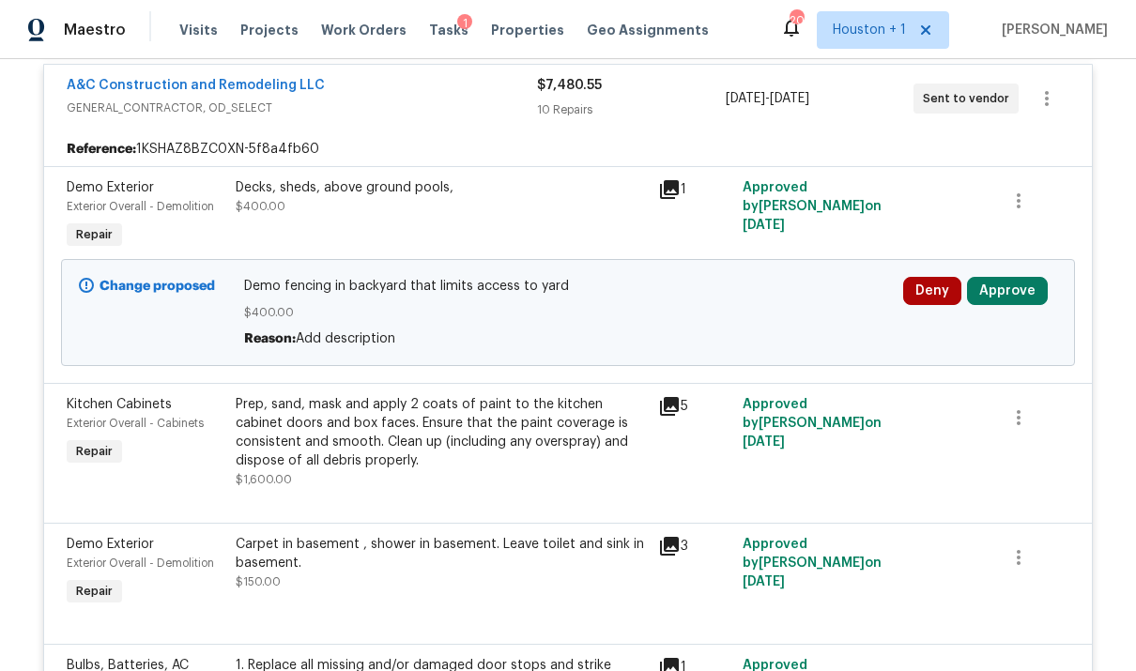
click at [1018, 279] on button "Approve" at bounding box center [1007, 291] width 81 height 28
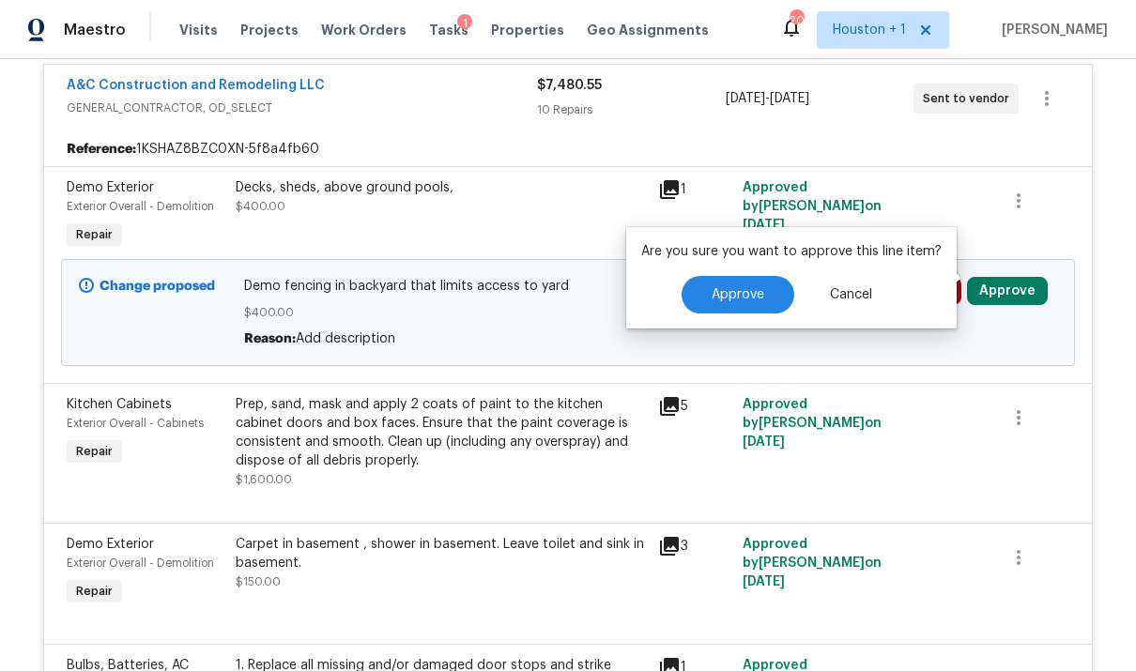
click at [754, 299] on span "Approve" at bounding box center [738, 295] width 53 height 14
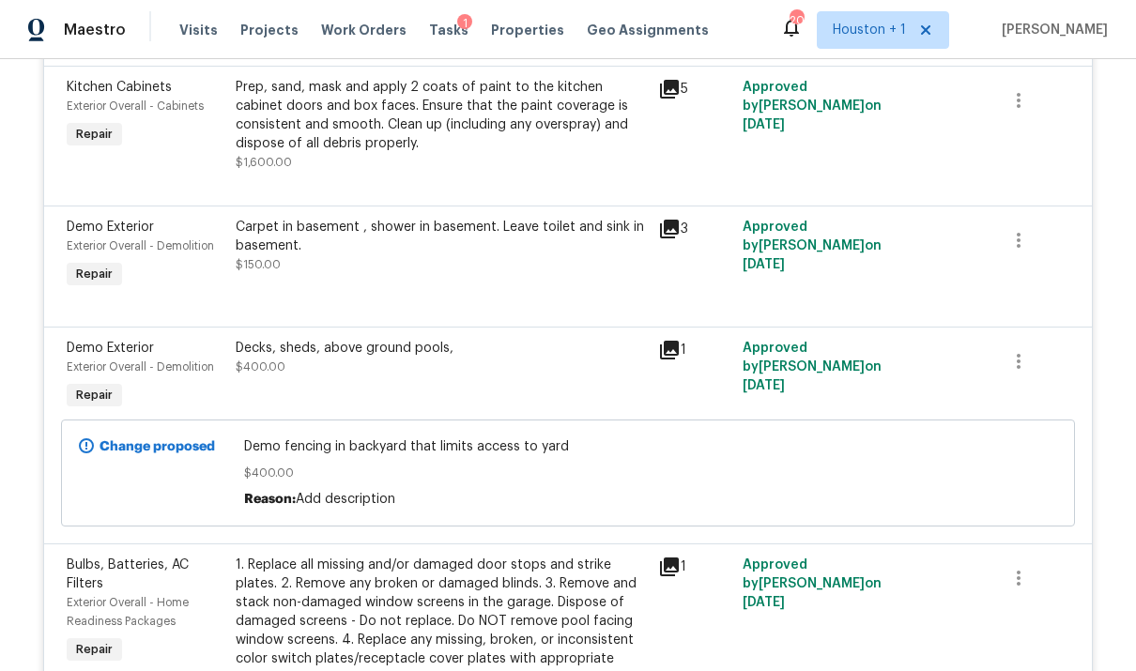
scroll to position [1848, 0]
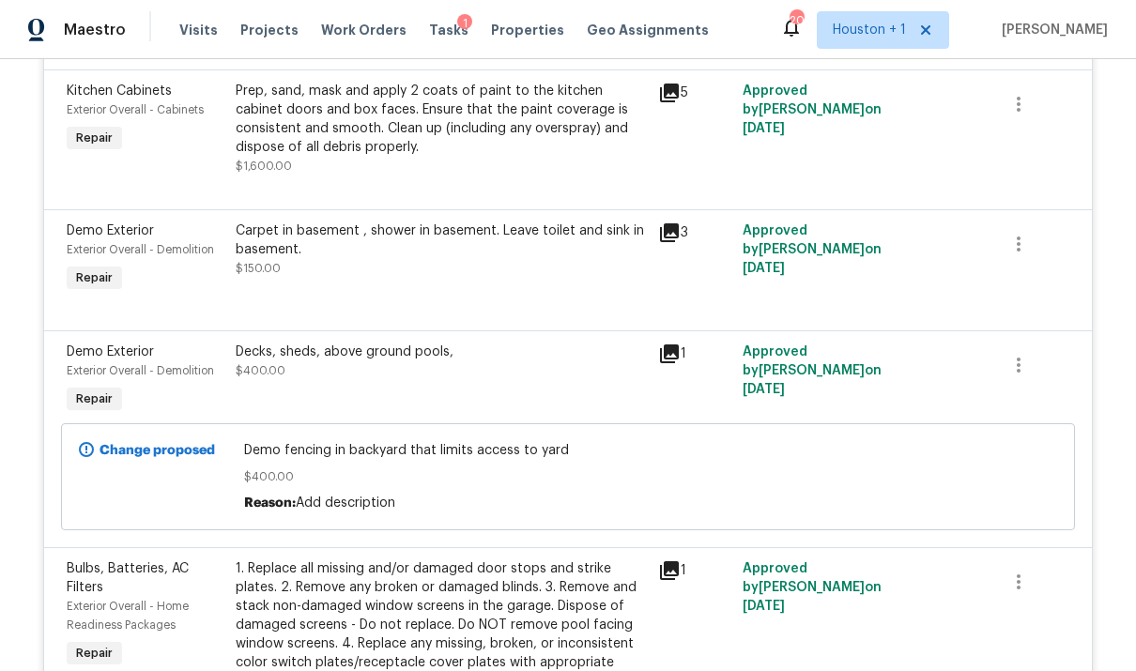
click at [442, 36] on span "Tasks" at bounding box center [448, 29] width 39 height 13
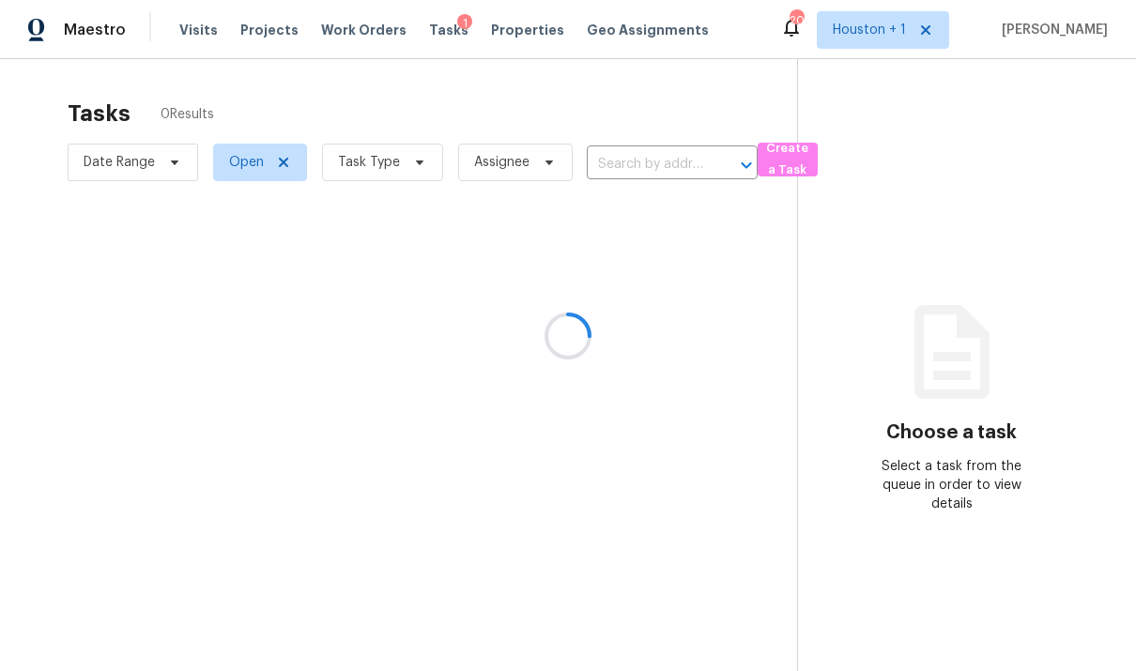
click at [444, 38] on div at bounding box center [568, 335] width 1136 height 671
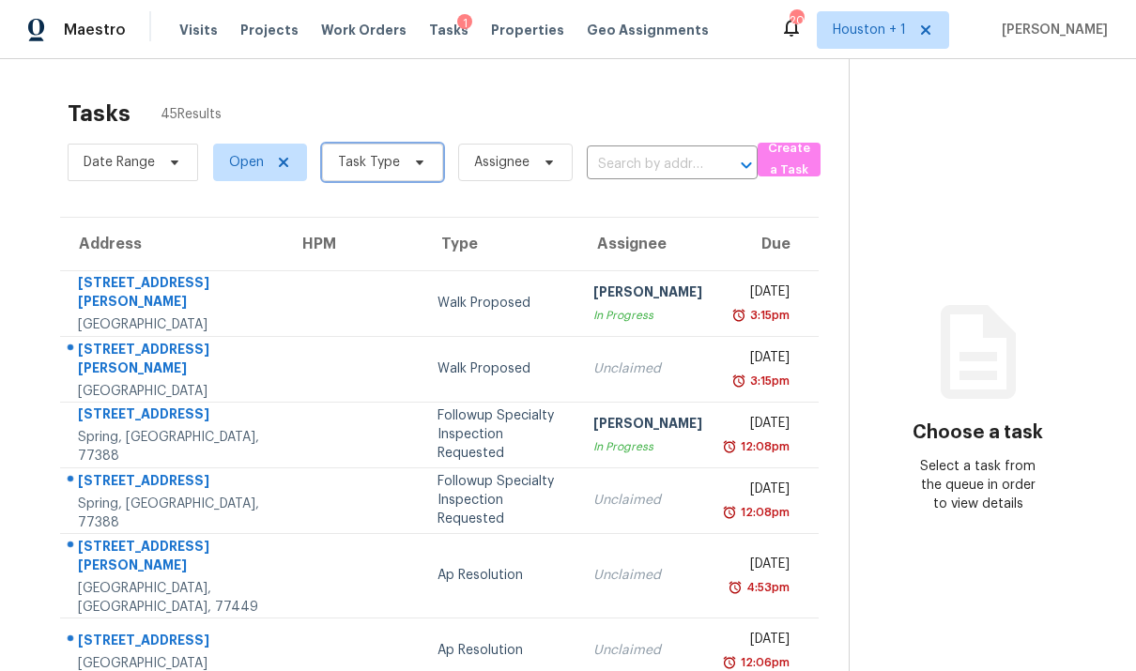
click at [412, 169] on icon at bounding box center [419, 162] width 15 height 15
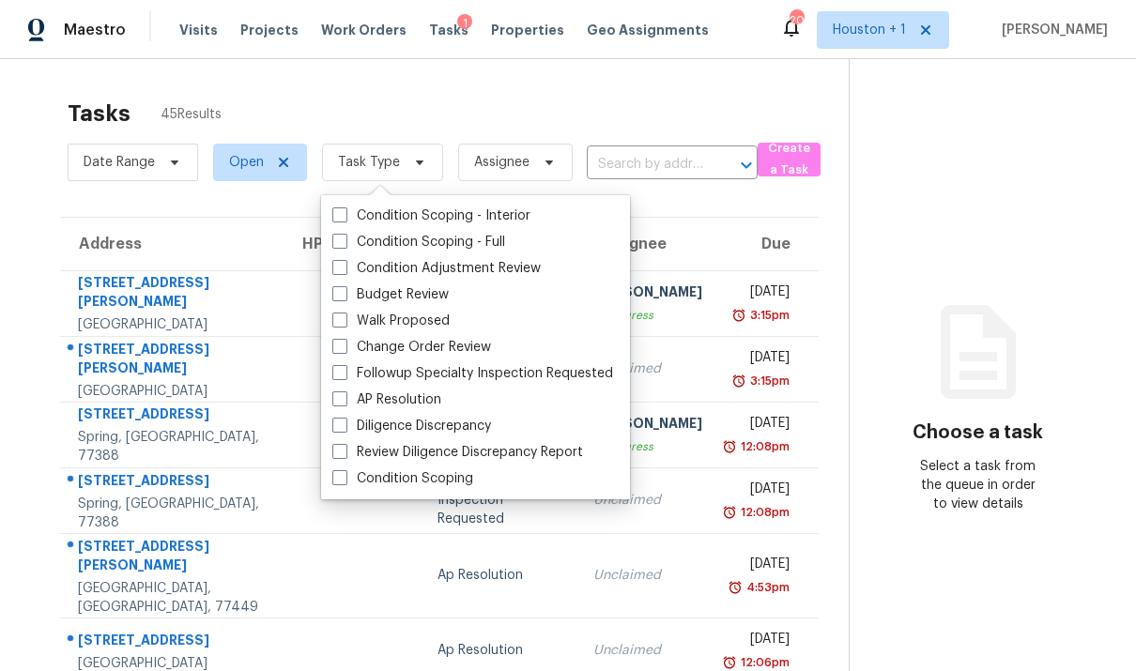
click at [462, 344] on label "Change Order Review" at bounding box center [411, 347] width 159 height 19
click at [345, 344] on input "Change Order Review" at bounding box center [338, 344] width 12 height 12
checkbox input "true"
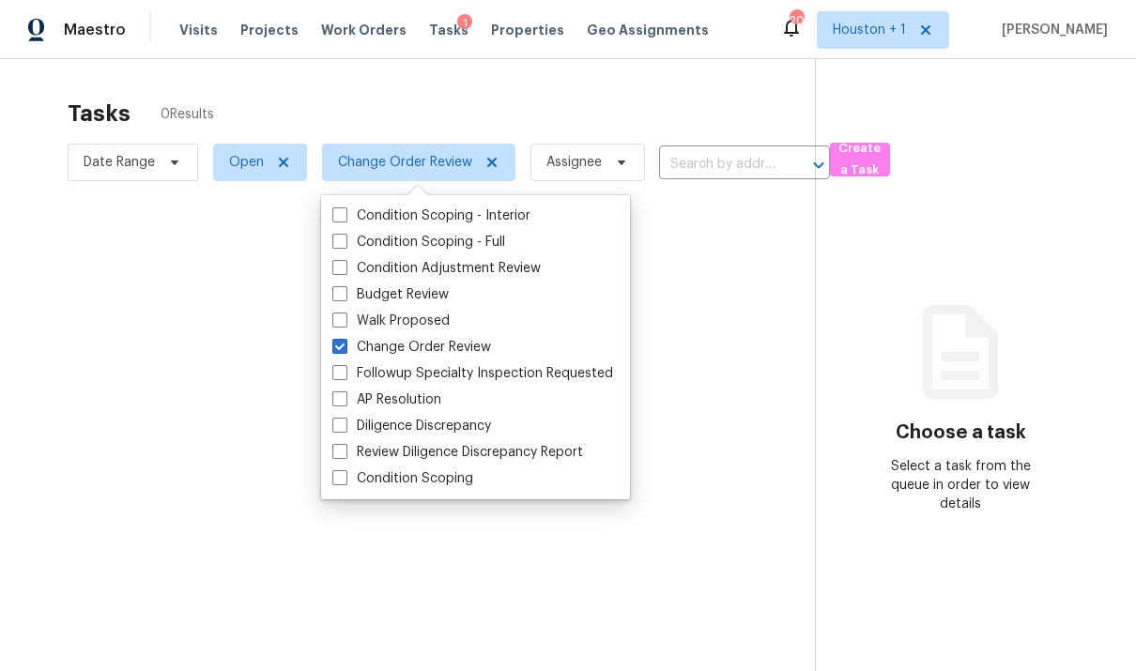
click at [584, 90] on div at bounding box center [568, 335] width 1136 height 671
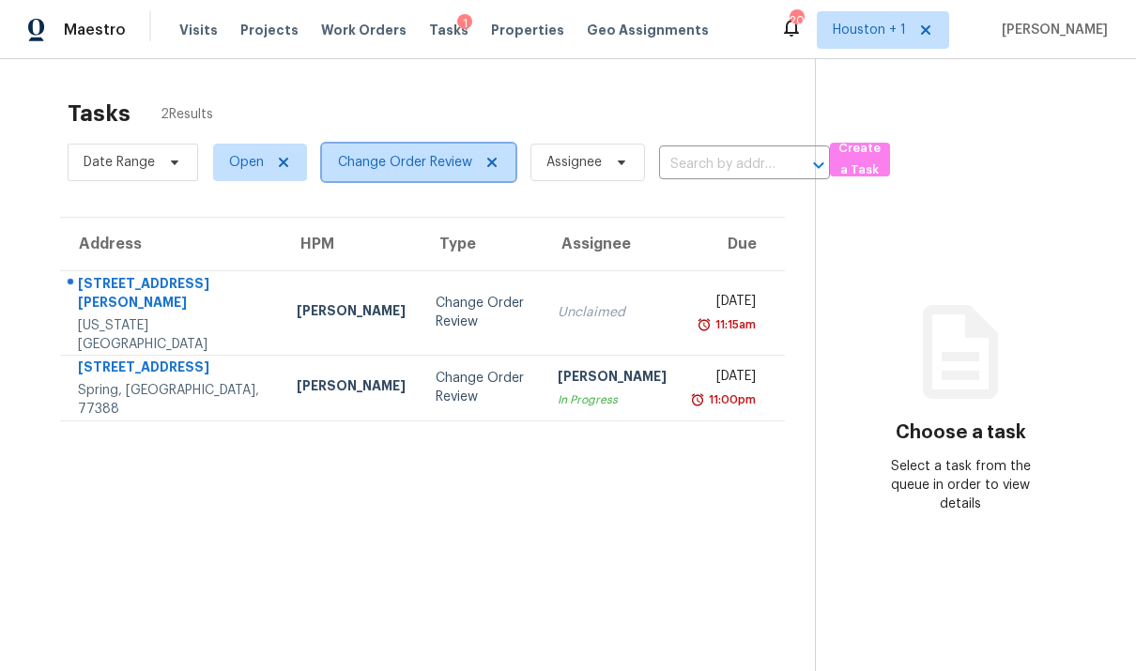
click at [450, 170] on span "Change Order Review" at bounding box center [405, 162] width 134 height 19
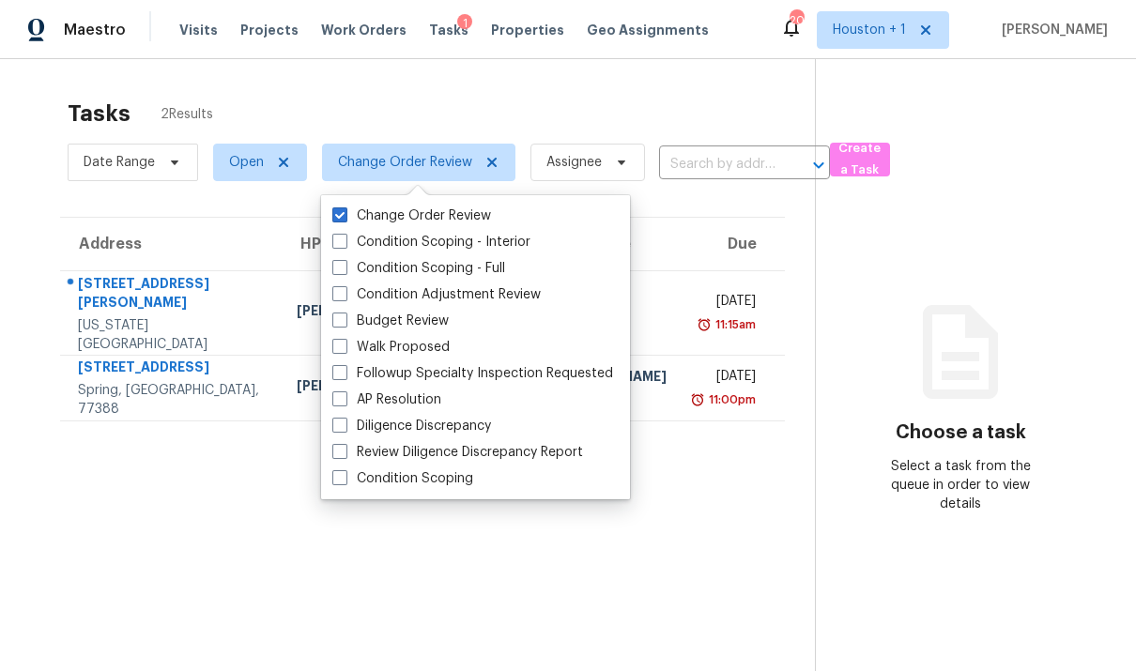
click at [438, 323] on label "Budget Review" at bounding box center [390, 321] width 116 height 19
click at [345, 323] on input "Budget Review" at bounding box center [338, 318] width 12 height 12
checkbox input "true"
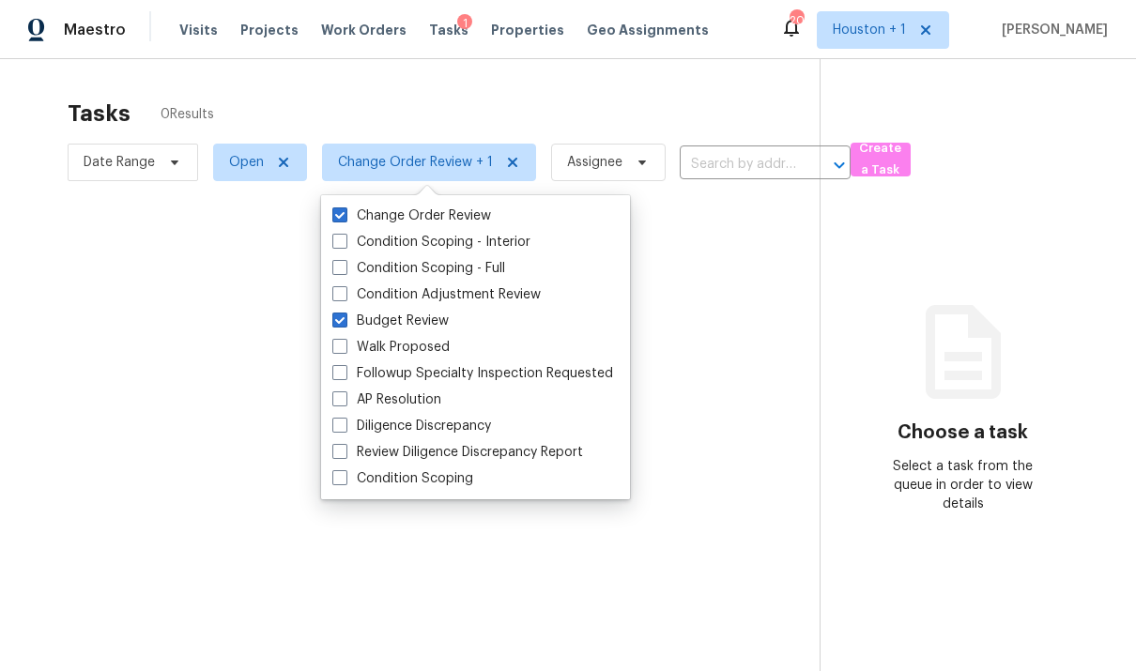
click at [437, 211] on label "Change Order Review" at bounding box center [411, 216] width 159 height 19
click at [345, 211] on input "Change Order Review" at bounding box center [338, 213] width 12 height 12
checkbox input "false"
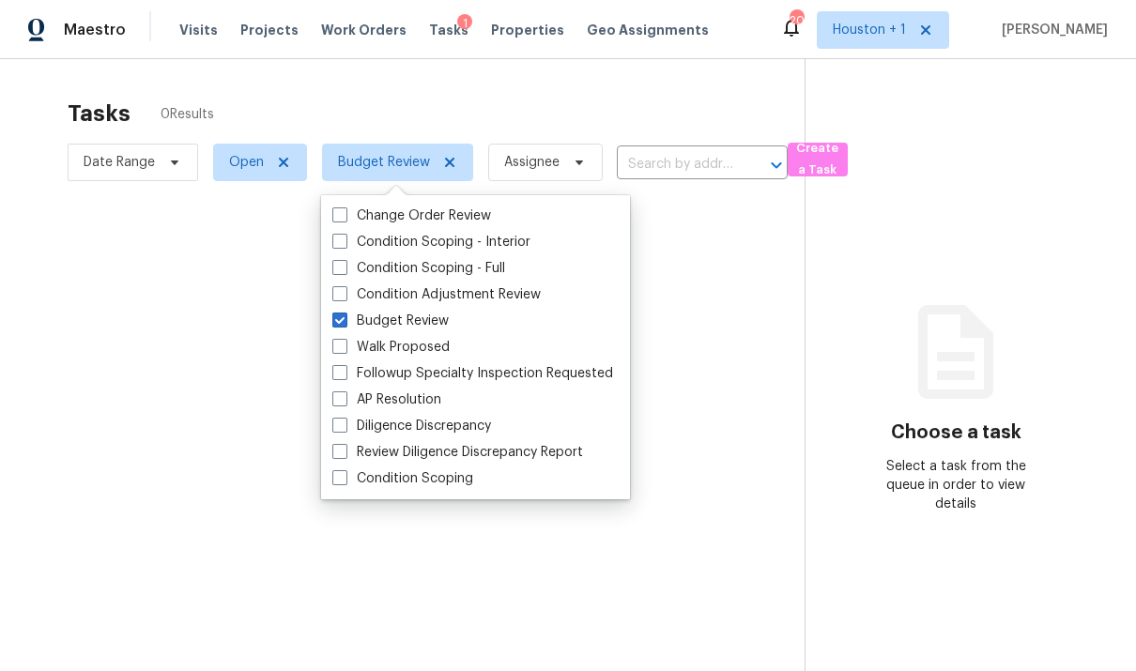
click at [534, 85] on div at bounding box center [568, 335] width 1136 height 671
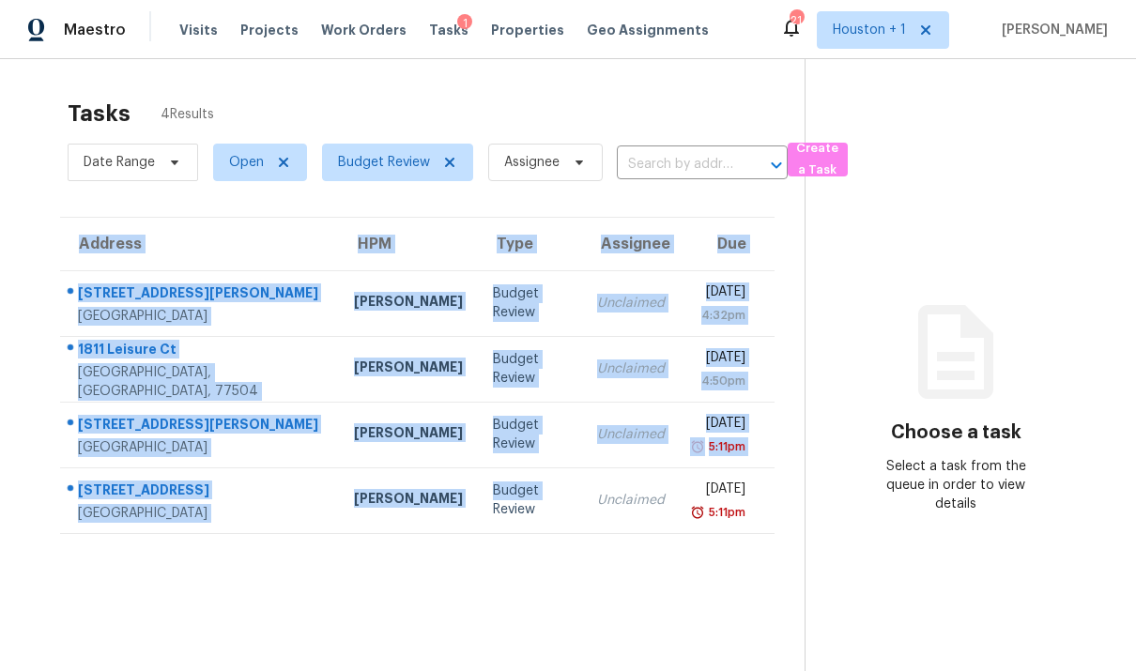
click at [443, 592] on section "Tasks 4 Results Date Range Open Budget Review Assignee ​ Create a Task Address …" at bounding box center [417, 409] width 775 height 641
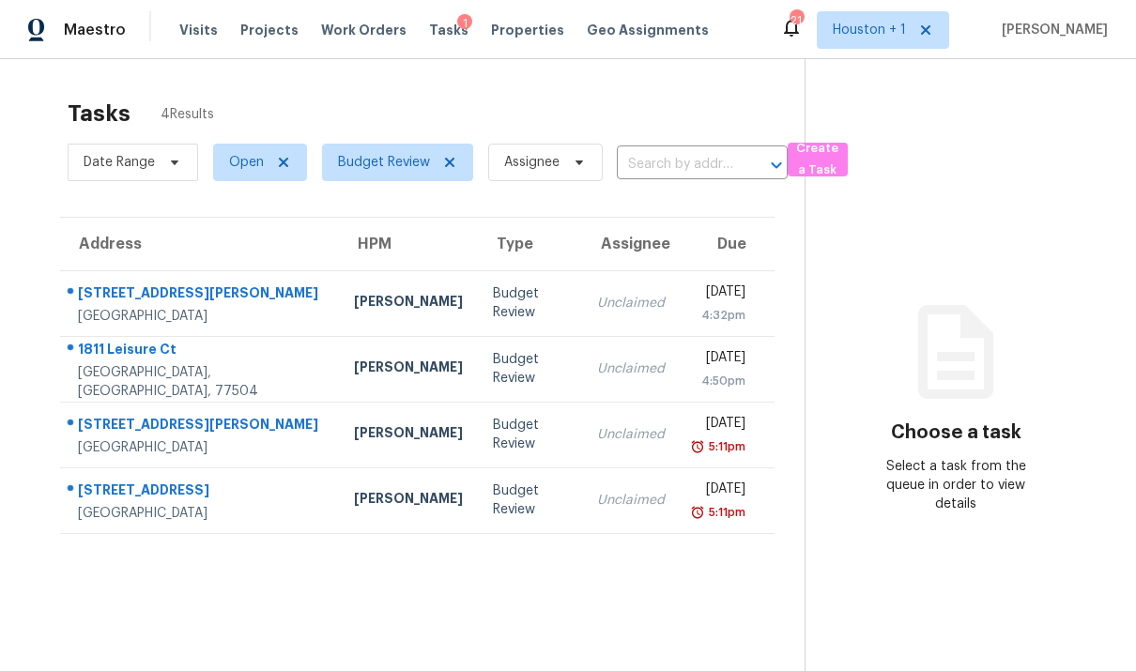
click at [205, 481] on div "177 County Road 3479C" at bounding box center [201, 492] width 246 height 23
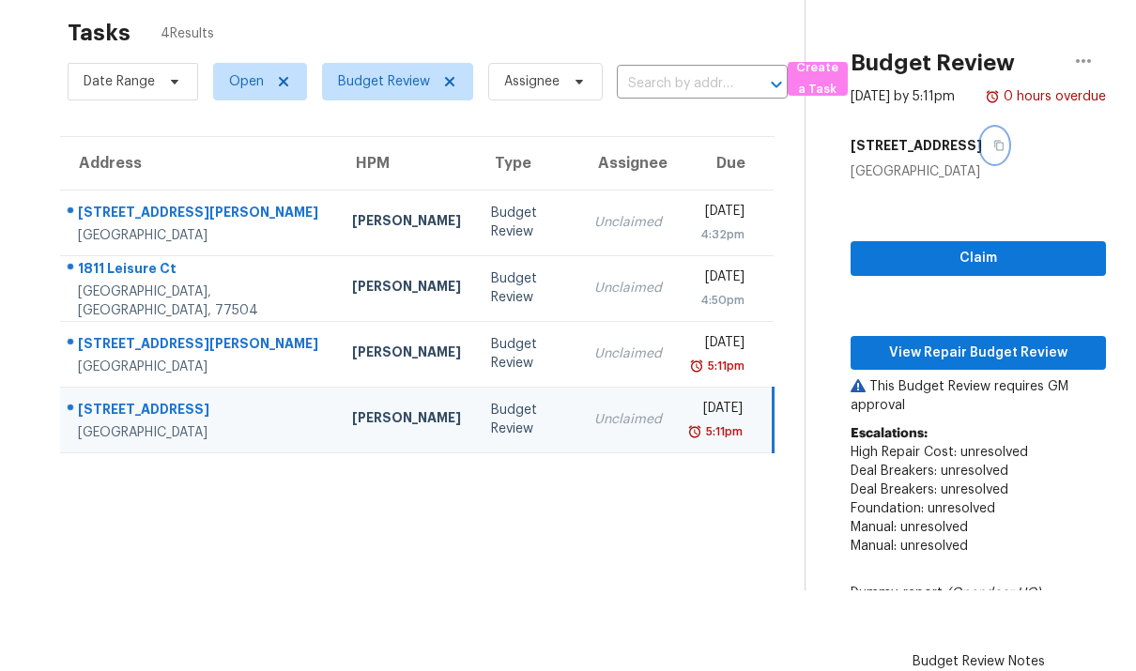
click at [1005, 147] on icon "button" at bounding box center [998, 145] width 11 height 11
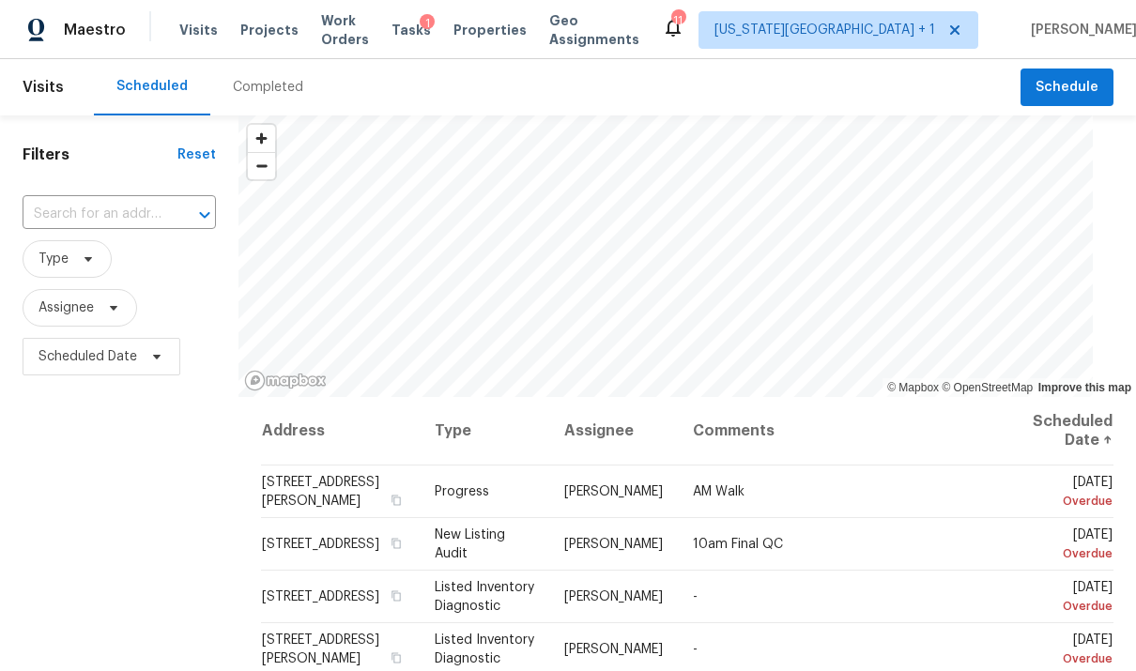
click at [254, 85] on div "Completed" at bounding box center [268, 87] width 70 height 19
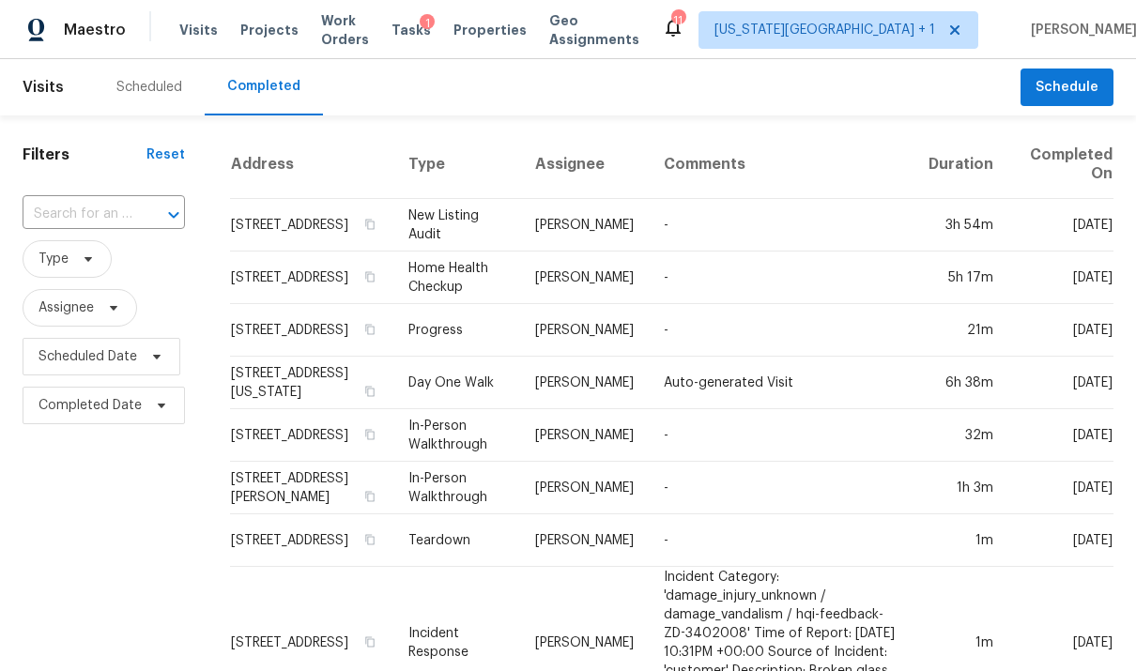
click at [75, 221] on input "text" at bounding box center [78, 214] width 110 height 29
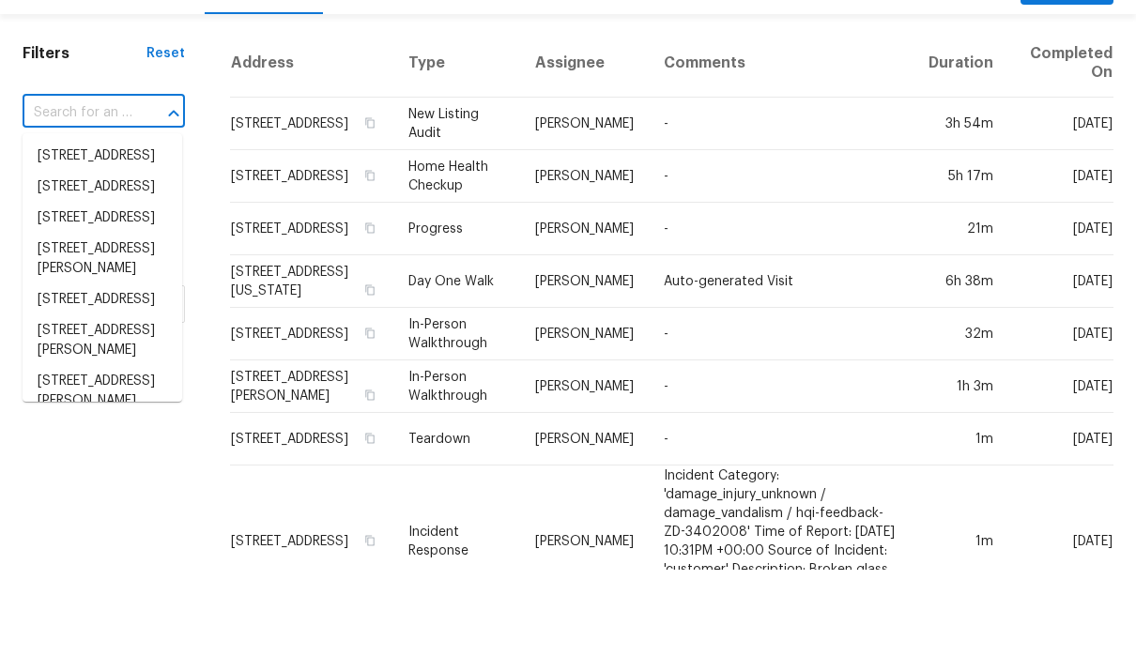
paste input "177 County Road 3479C, Cleveland, TX 77327"
type input "177 County Road 3479C, Cleveland, TX 77327"
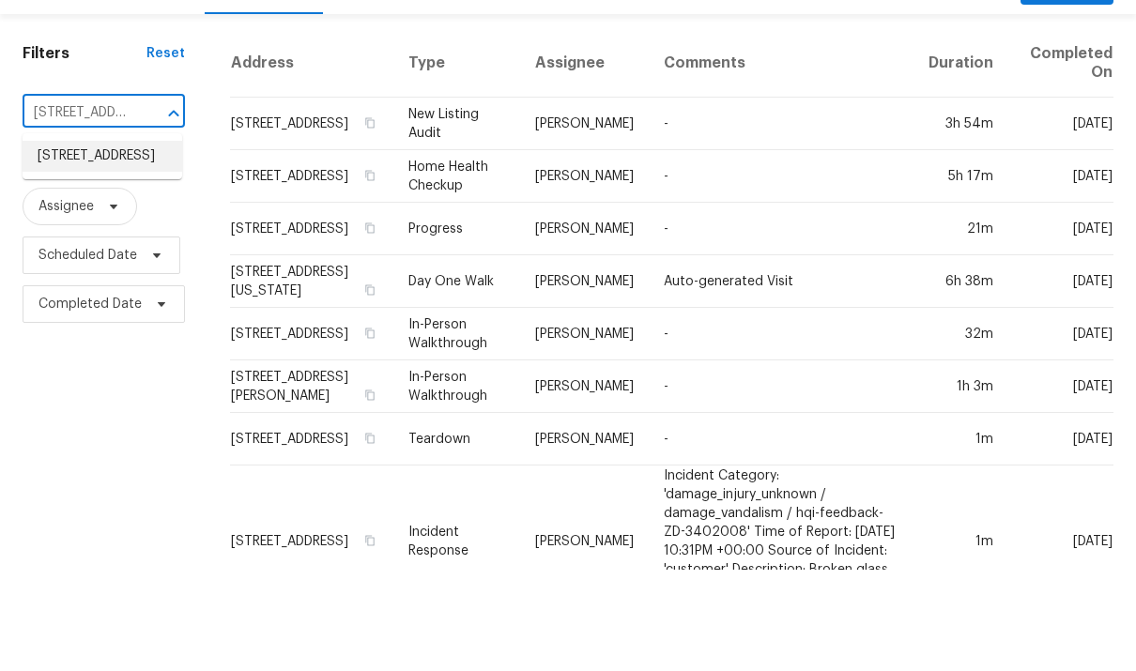
click at [65, 242] on li "177 County Road 3479C, Cleveland, TX 77327" at bounding box center [103, 257] width 160 height 31
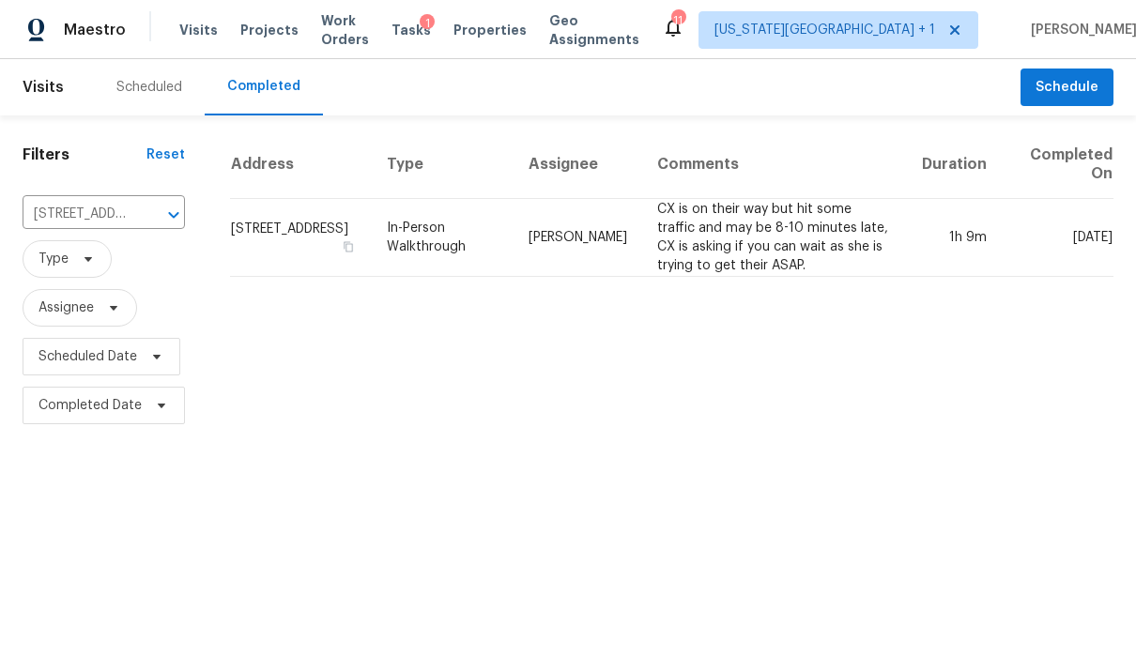
click at [880, 222] on td "CX is on their way but hit some traffic and may be 8-10 minutes late, CX is ask…" at bounding box center [774, 238] width 265 height 78
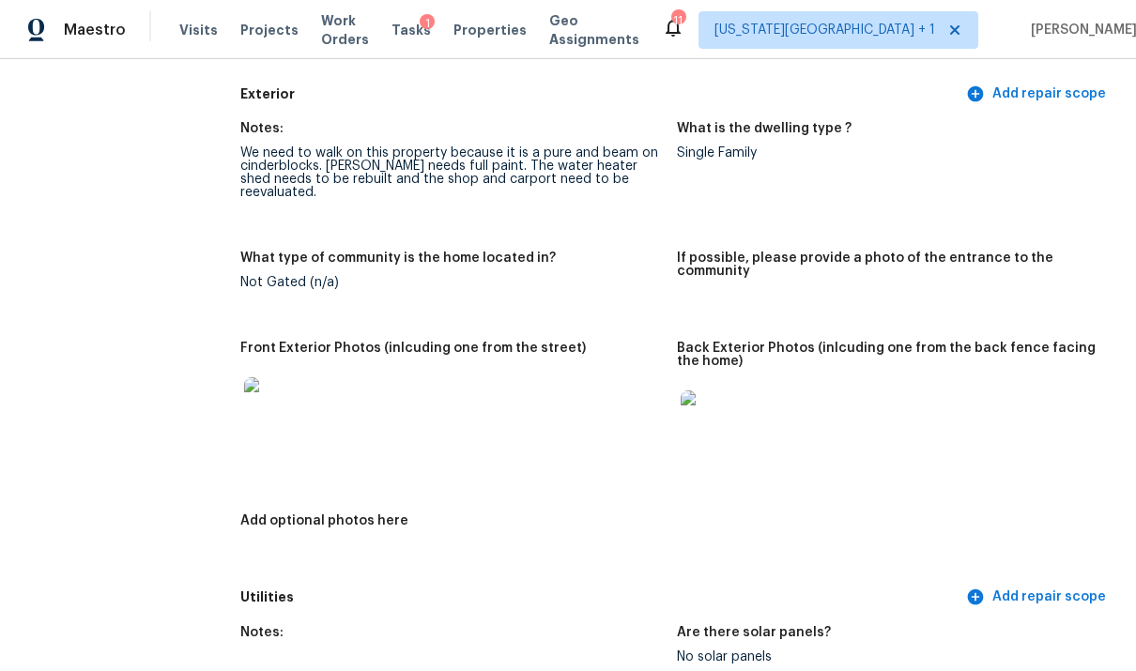
scroll to position [801, 0]
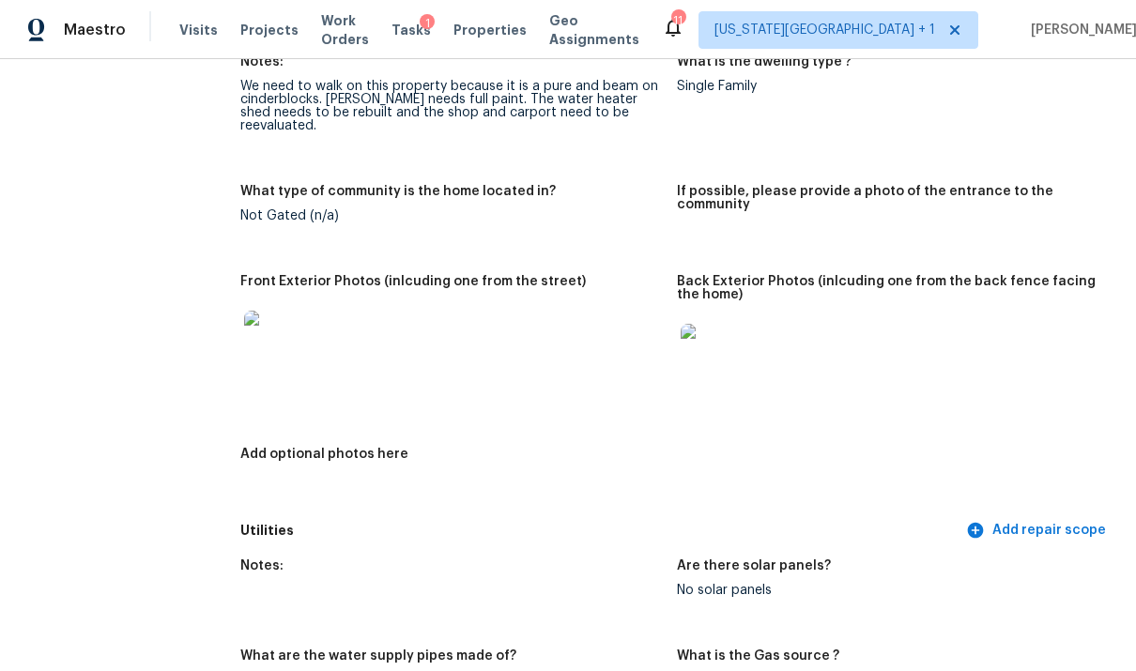
click at [266, 323] on img at bounding box center [274, 341] width 60 height 60
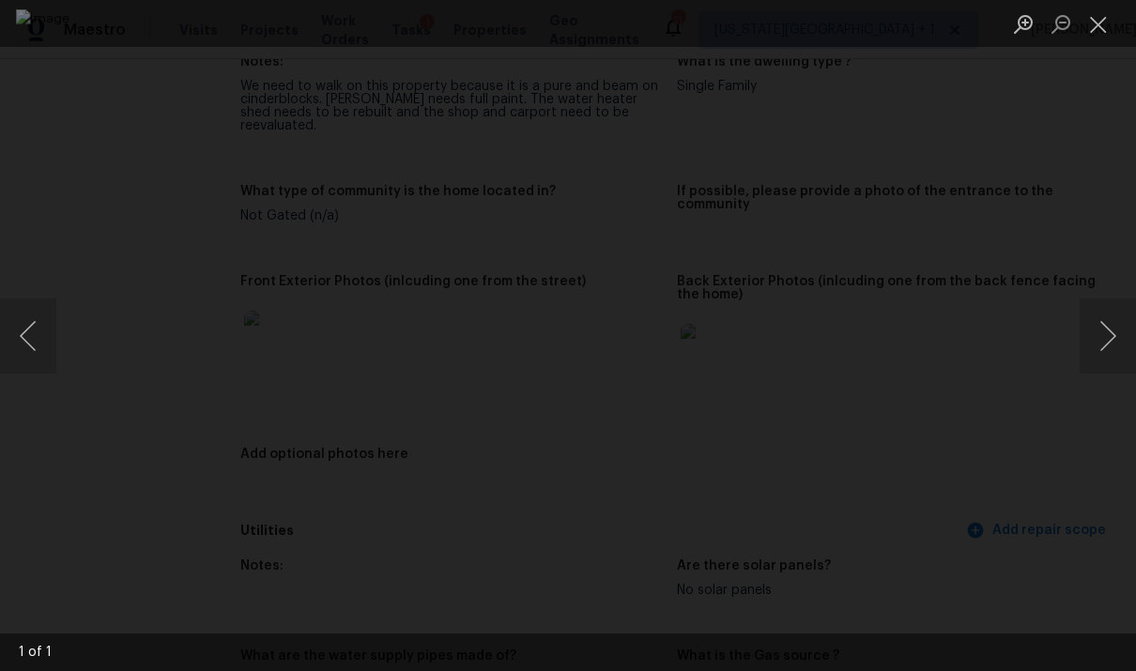
click at [1092, 353] on button "Next image" at bounding box center [1108, 336] width 56 height 75
click at [1082, 354] on button "Next image" at bounding box center [1108, 336] width 56 height 75
click at [1100, 12] on button "Close lightbox" at bounding box center [1099, 24] width 38 height 33
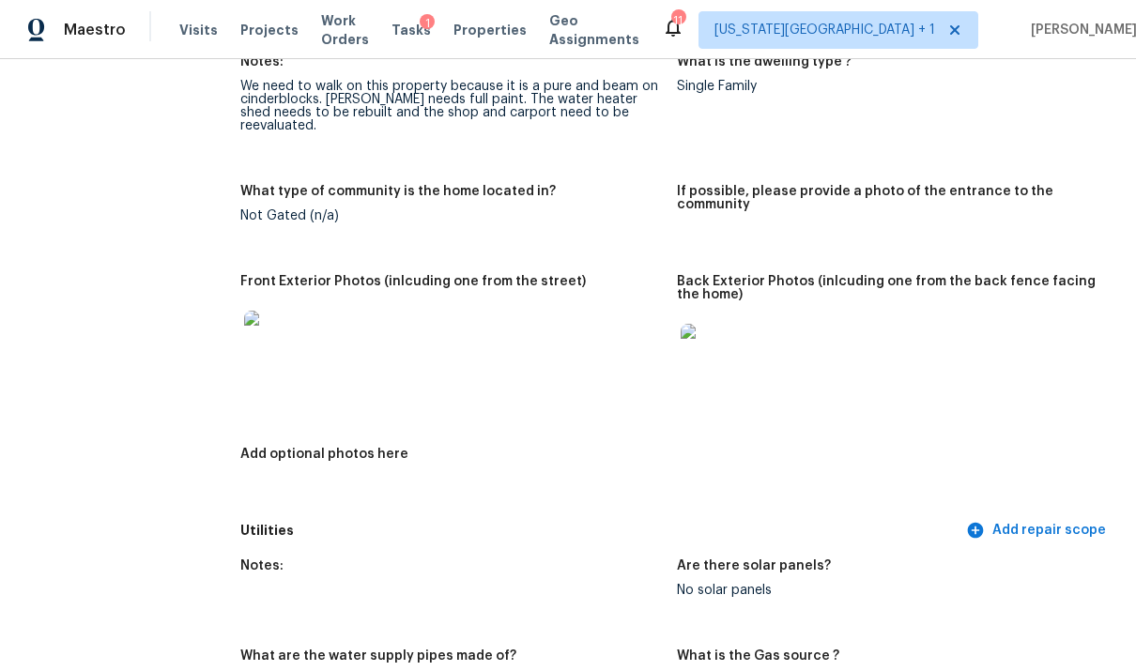
click at [716, 324] on img at bounding box center [711, 354] width 60 height 60
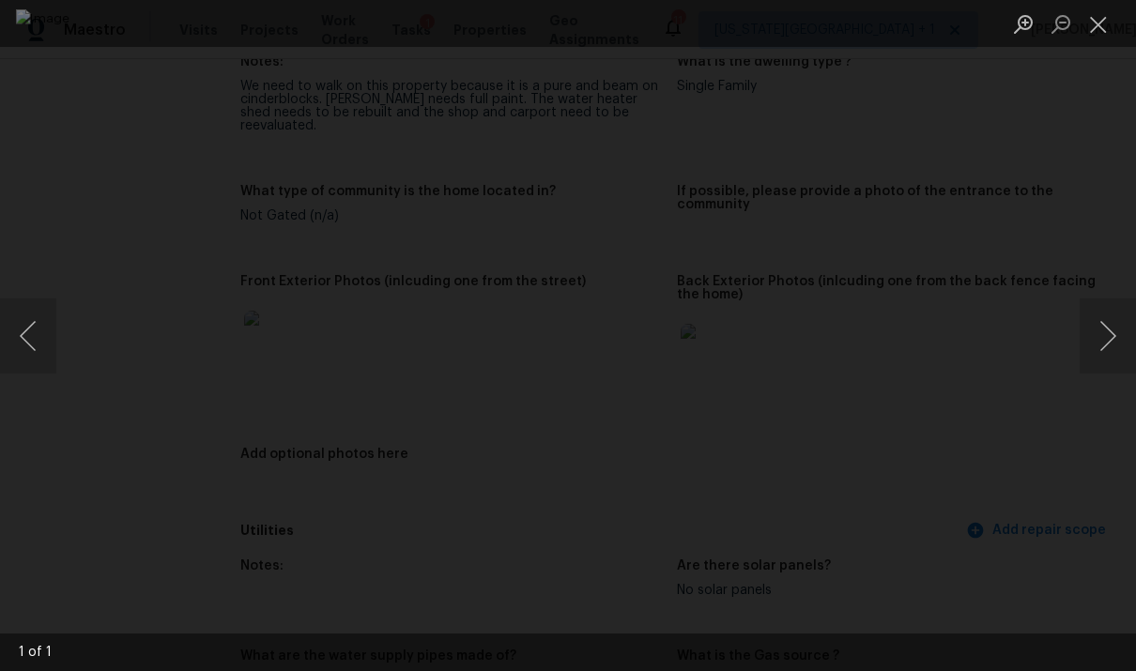
click at [1091, 335] on button "Next image" at bounding box center [1108, 336] width 56 height 75
click at [1090, 339] on button "Next image" at bounding box center [1108, 336] width 56 height 75
click at [757, 318] on img "Lightbox" at bounding box center [568, 335] width 1104 height 652
click at [1102, 26] on button "Close lightbox" at bounding box center [1099, 24] width 38 height 33
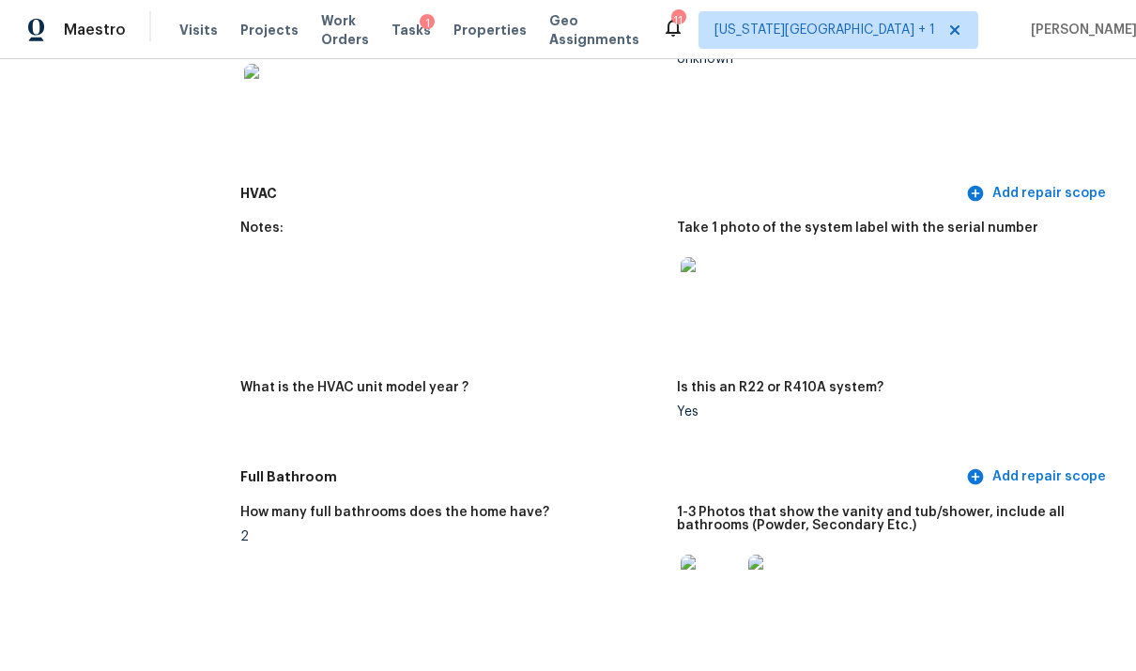
scroll to position [1720, 0]
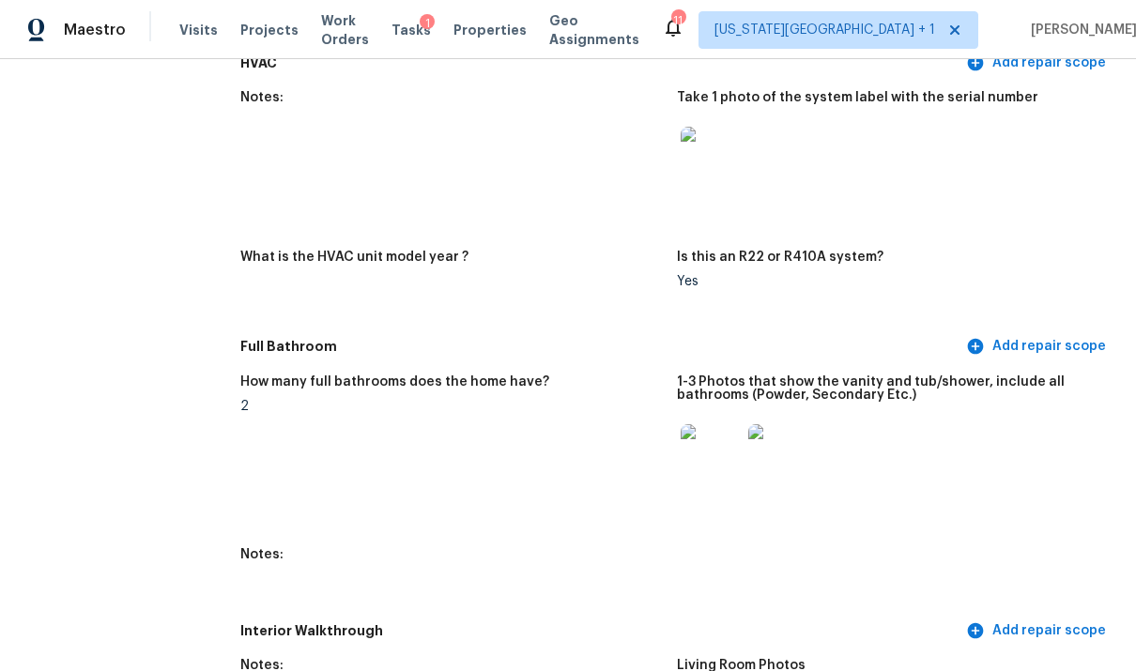
click at [718, 439] on img at bounding box center [711, 454] width 60 height 60
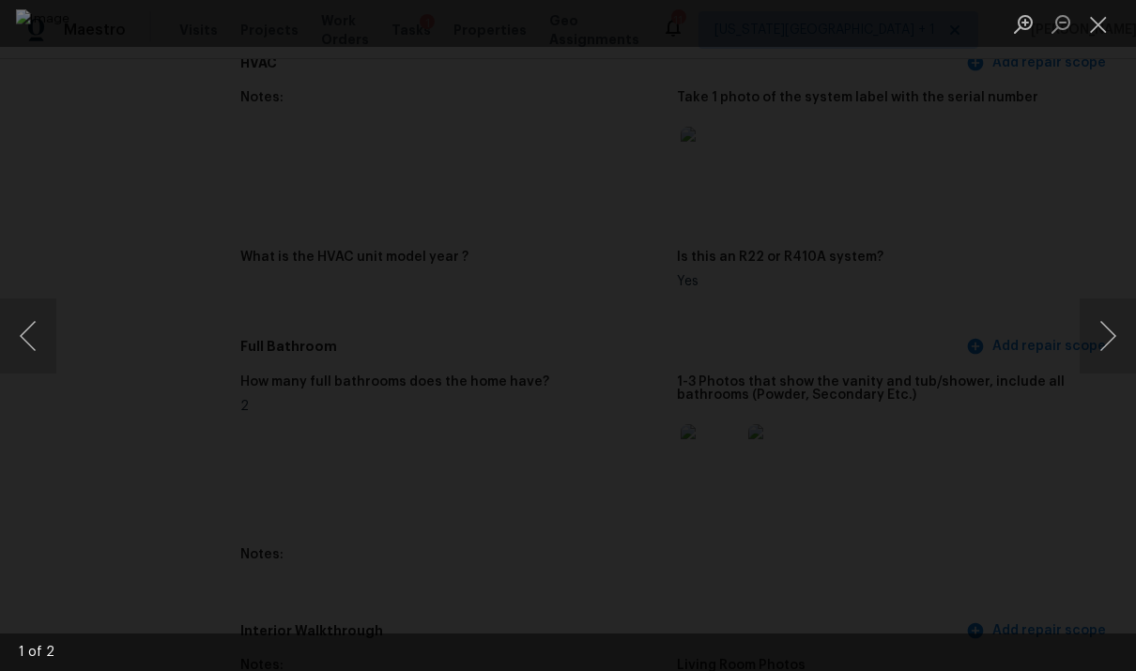
click at [1101, 325] on button "Next image" at bounding box center [1108, 336] width 56 height 75
click at [1106, 325] on button "Next image" at bounding box center [1108, 336] width 56 height 75
click at [1101, 330] on button "Next image" at bounding box center [1108, 336] width 56 height 75
click at [1097, 330] on button "Next image" at bounding box center [1108, 336] width 56 height 75
click at [1097, 332] on button "Next image" at bounding box center [1108, 336] width 56 height 75
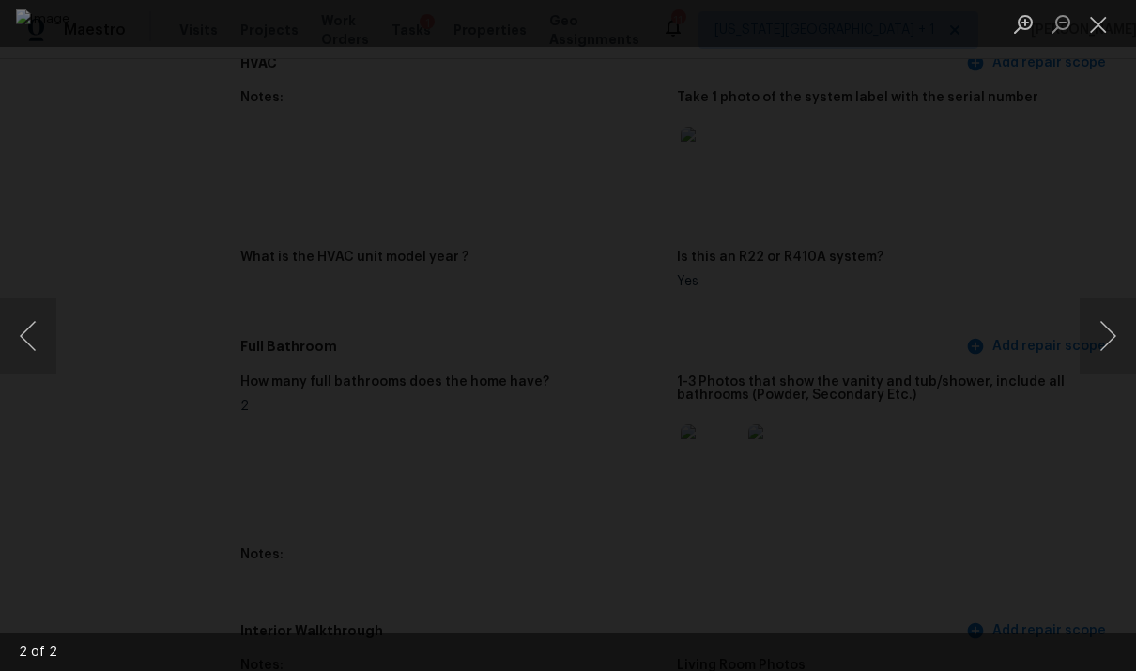
click at [1097, 329] on button "Next image" at bounding box center [1108, 336] width 56 height 75
click at [1091, 330] on button "Next image" at bounding box center [1108, 336] width 56 height 75
click at [1094, 28] on button "Close lightbox" at bounding box center [1099, 24] width 38 height 33
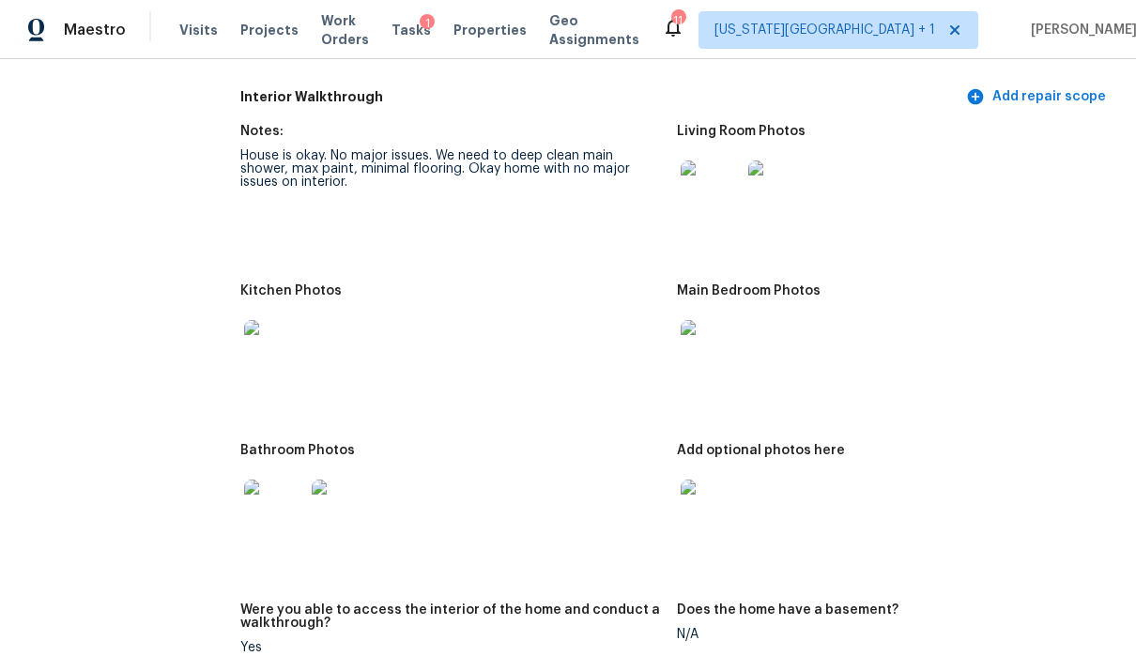
scroll to position [2352, 0]
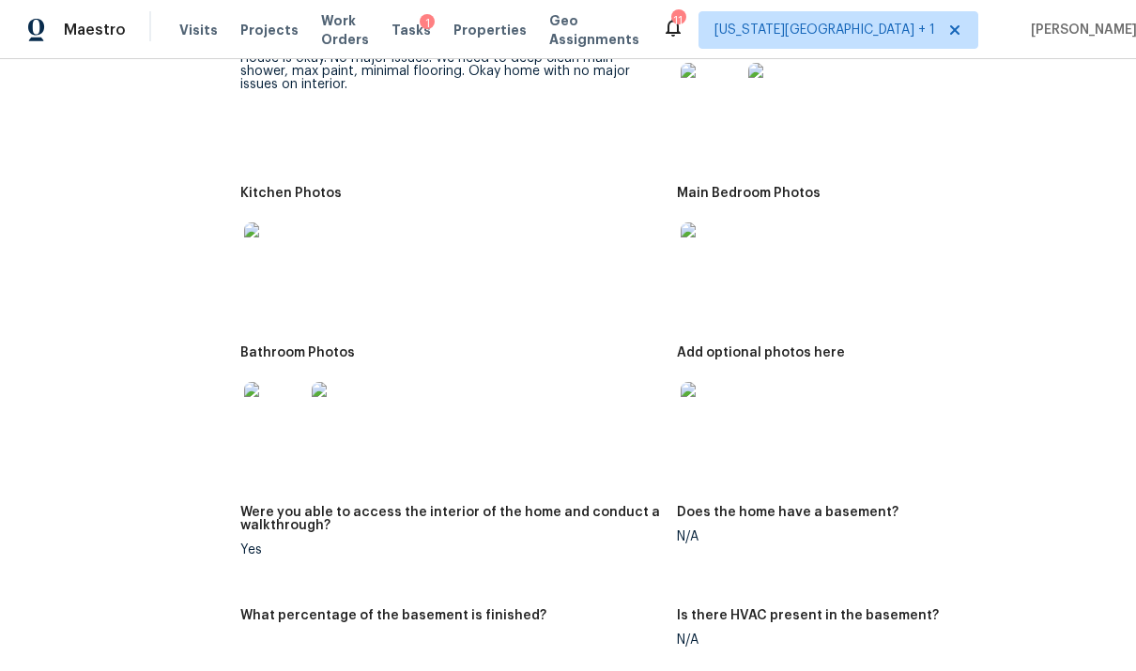
click at [257, 244] on img at bounding box center [274, 252] width 60 height 60
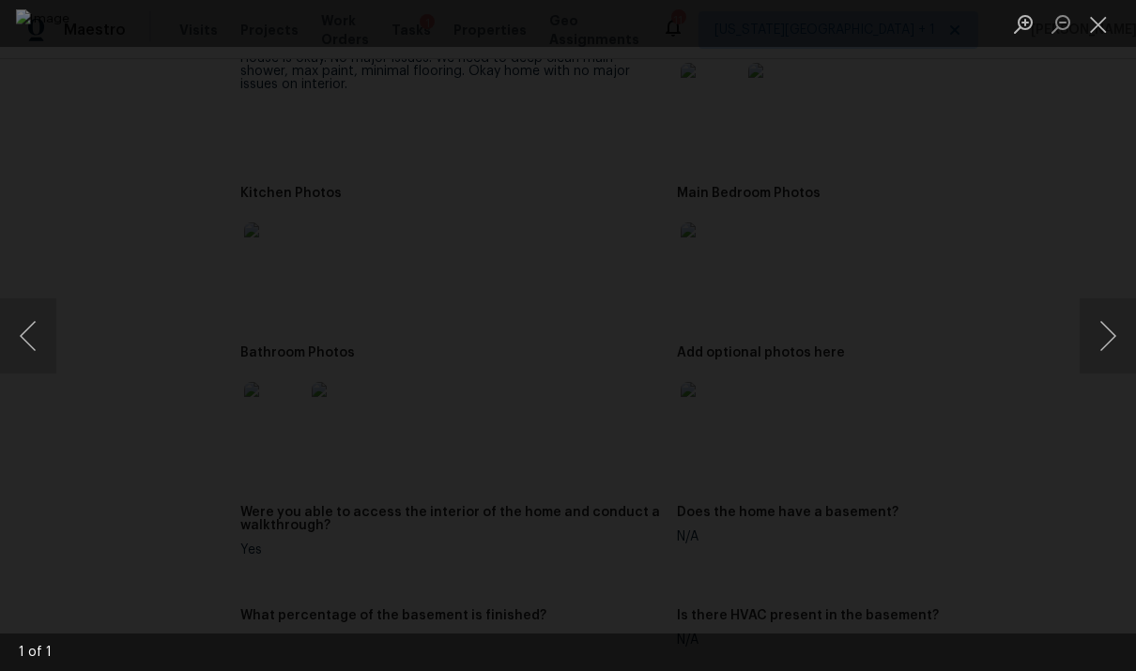
click at [1077, 323] on div "Lightbox" at bounding box center [568, 335] width 1136 height 671
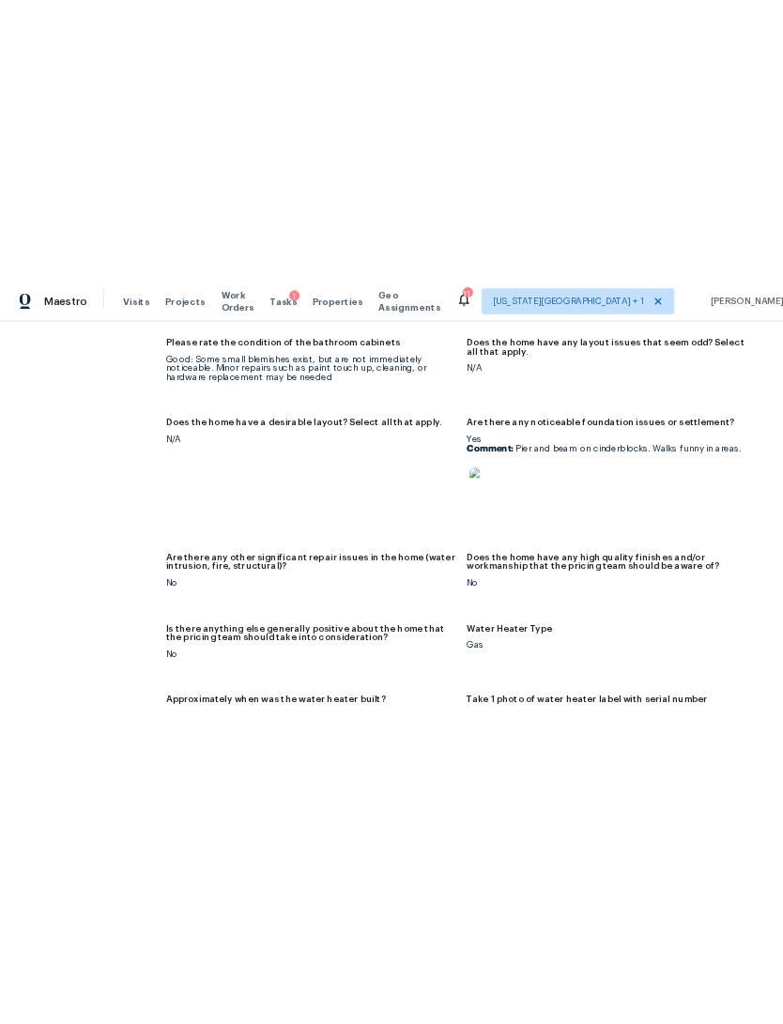
scroll to position [3241, 0]
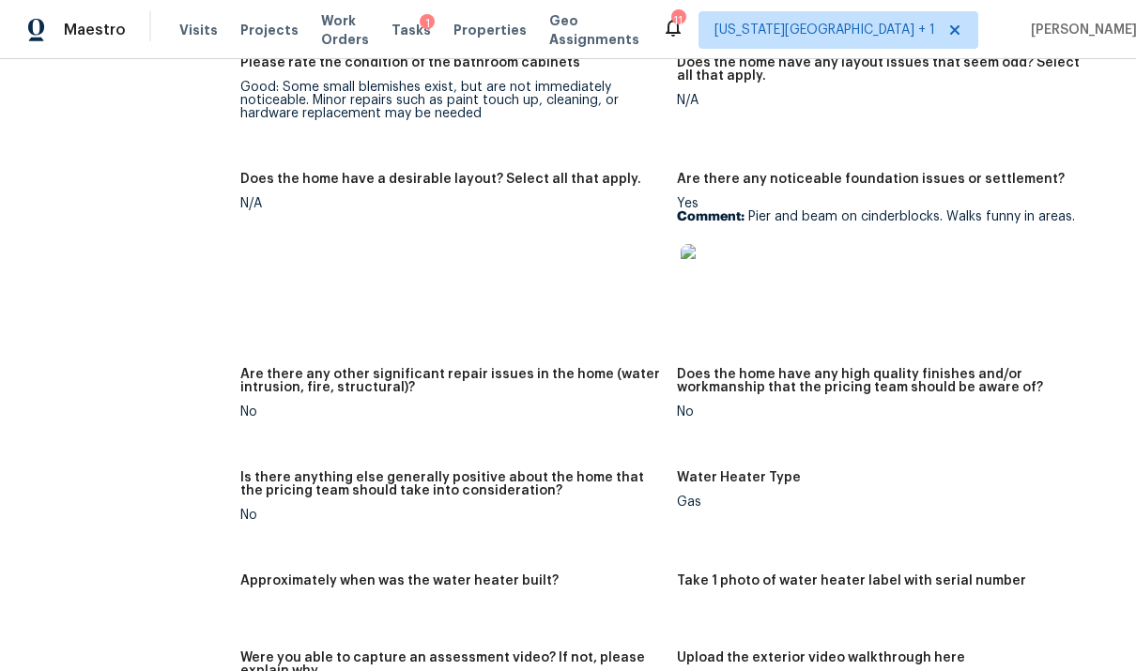
click at [721, 278] on img at bounding box center [711, 274] width 60 height 60
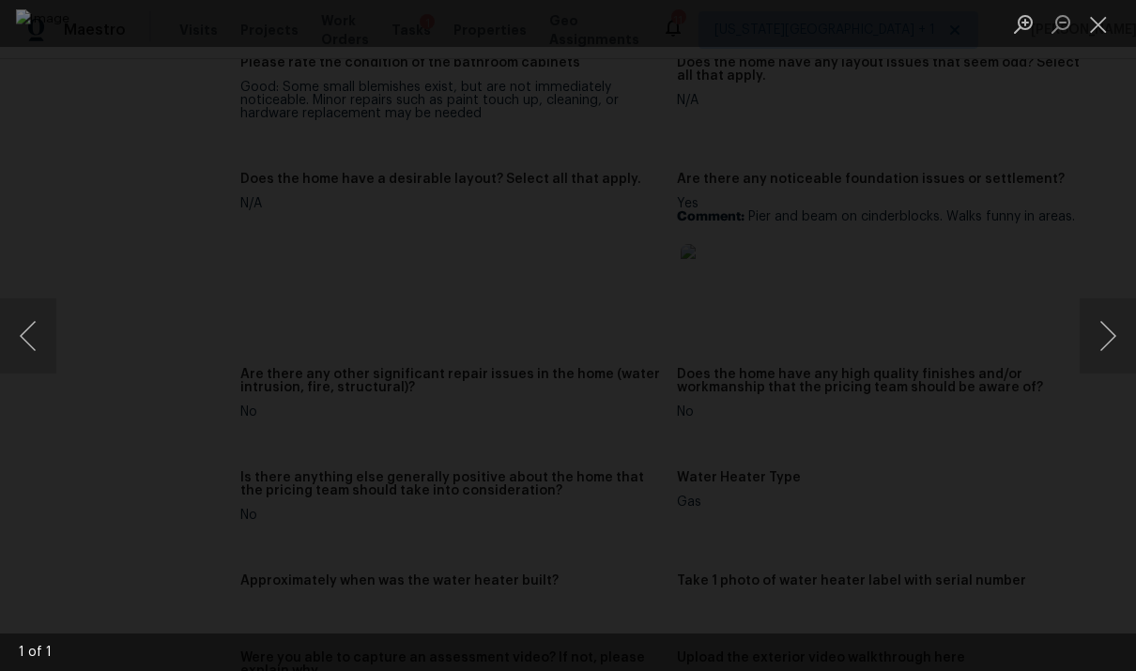
click at [1104, 299] on button "Next image" at bounding box center [1108, 336] width 56 height 75
click at [326, 264] on img "Lightbox" at bounding box center [568, 335] width 1104 height 652
click at [230, 261] on img "Lightbox" at bounding box center [568, 335] width 1104 height 652
click at [981, 192] on img "Lightbox" at bounding box center [568, 335] width 1104 height 652
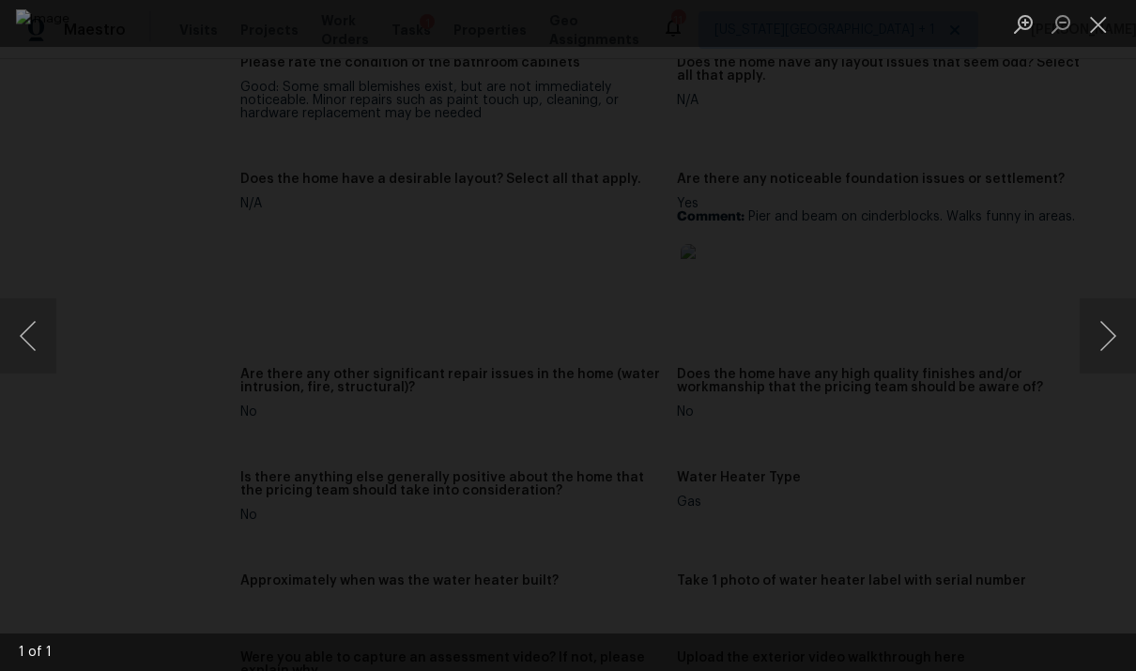
click at [1092, 29] on button "Close lightbox" at bounding box center [1099, 24] width 38 height 33
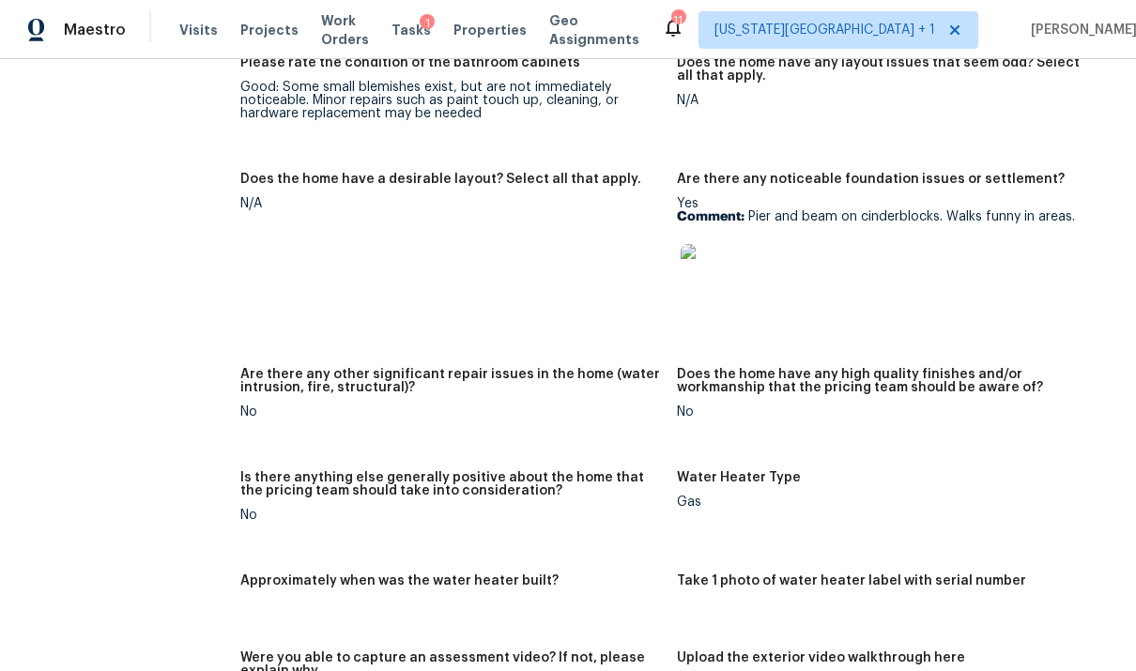
click at [728, 259] on img at bounding box center [711, 274] width 60 height 60
